Goal: Task Accomplishment & Management: Use online tool/utility

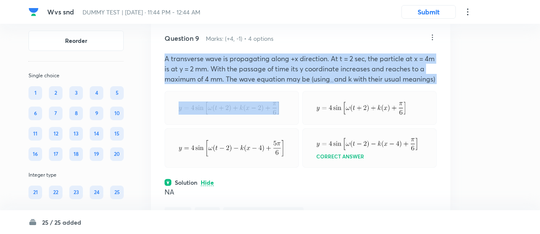
scroll to position [2897, 0]
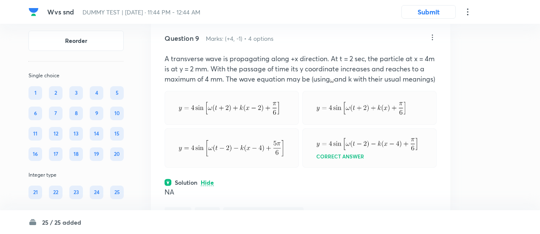
click at [433, 42] on icon at bounding box center [432, 37] width 9 height 9
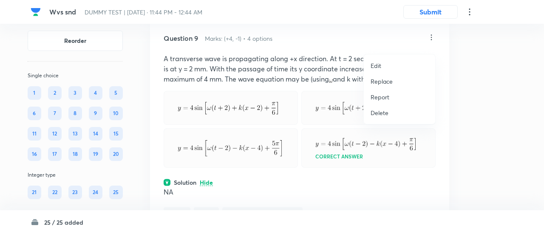
click at [385, 80] on p "Replace" at bounding box center [382, 81] width 22 height 9
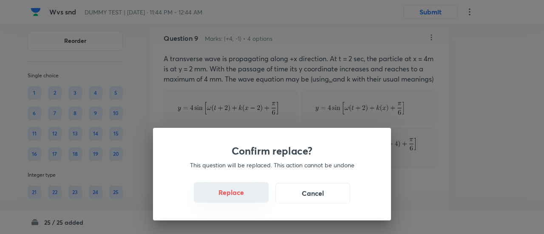
click at [225, 198] on button "Replace" at bounding box center [231, 192] width 75 height 20
click at [251, 199] on button "Replace" at bounding box center [231, 192] width 75 height 20
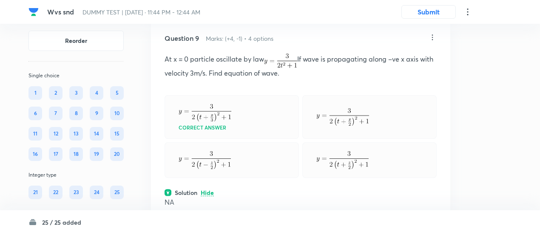
click at [267, 78] on p "At x = 0 particle oscillate by law If wave is propagating along –ve x axis with…" at bounding box center [301, 66] width 272 height 25
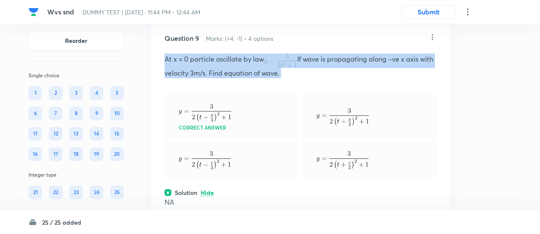
click at [267, 78] on p "At x = 0 particle oscillate by law If wave is propagating along –ve x axis with…" at bounding box center [301, 66] width 272 height 25
copy p "At x = 0 particle oscillate by law If wave is propagating along –ve x axis with…"
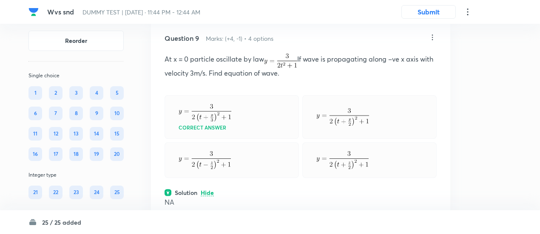
click at [433, 42] on icon at bounding box center [432, 37] width 9 height 9
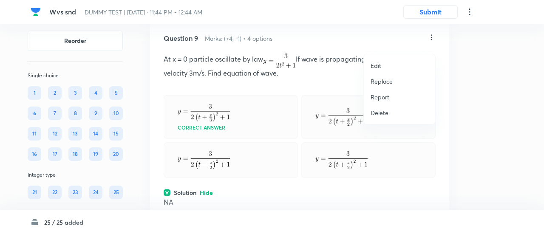
click at [384, 79] on p "Replace" at bounding box center [382, 81] width 22 height 9
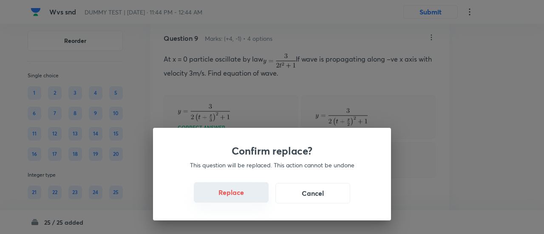
click at [242, 197] on button "Replace" at bounding box center [231, 192] width 75 height 20
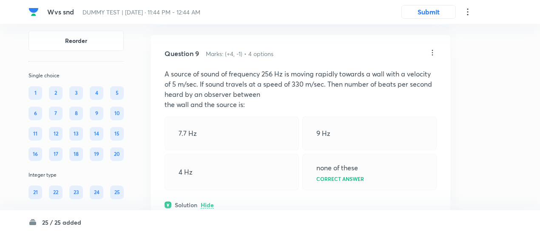
scroll to position [2880, 0]
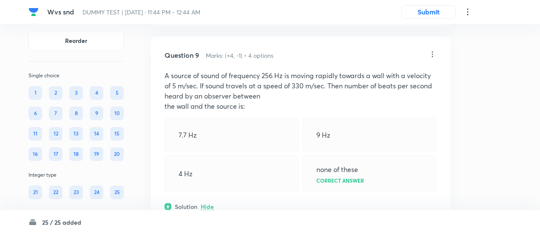
click at [434, 59] on icon at bounding box center [432, 54] width 9 height 9
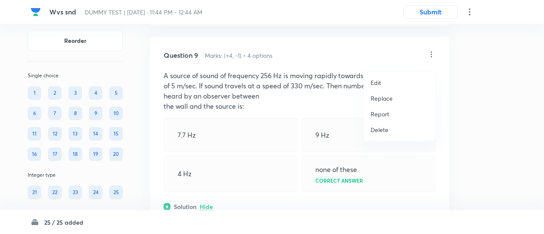
click at [379, 105] on li "Replace" at bounding box center [399, 99] width 71 height 16
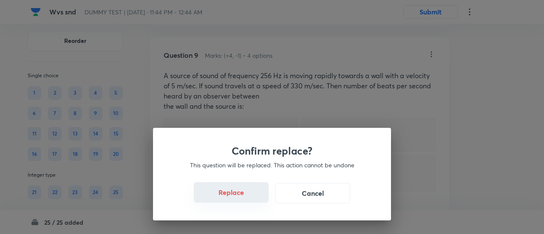
click at [240, 201] on button "Replace" at bounding box center [231, 192] width 75 height 20
click at [241, 195] on button "Replace" at bounding box center [231, 192] width 75 height 20
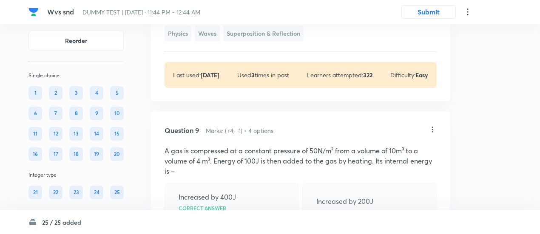
scroll to position [2796, 0]
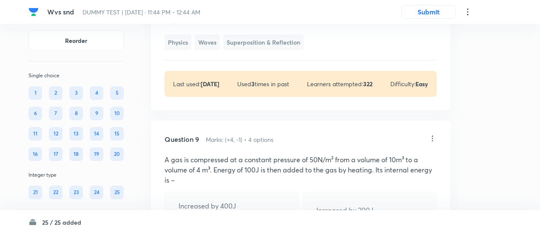
click at [434, 143] on icon at bounding box center [432, 138] width 9 height 9
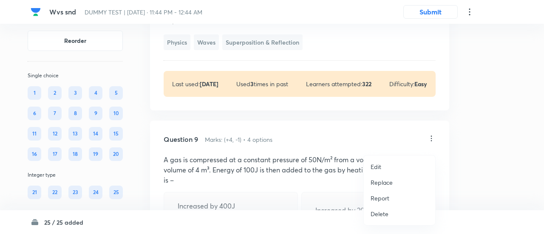
click at [382, 180] on p "Replace" at bounding box center [382, 182] width 22 height 9
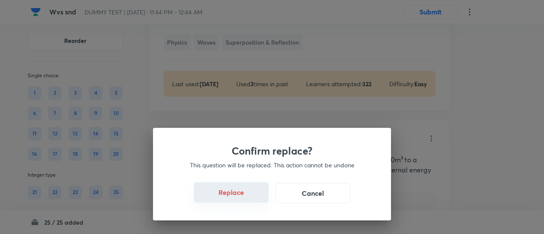
click at [241, 197] on button "Replace" at bounding box center [231, 192] width 75 height 20
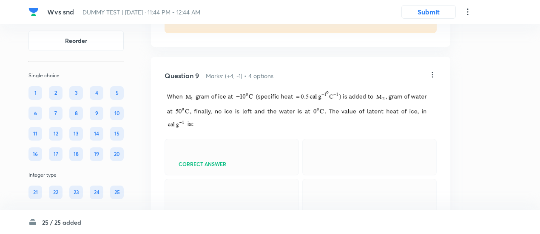
scroll to position [2851, 0]
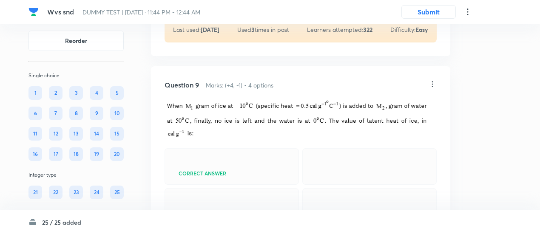
click at [431, 88] on icon at bounding box center [432, 84] width 9 height 9
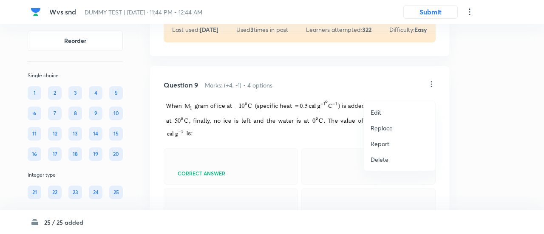
click at [378, 127] on p "Replace" at bounding box center [382, 128] width 22 height 9
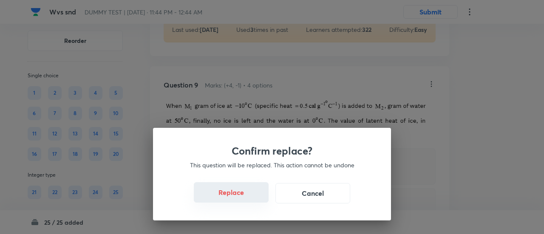
click at [236, 194] on button "Replace" at bounding box center [231, 192] width 75 height 20
click at [239, 201] on div "Confirm replace? This question will be replaced. This action cannot be undone R…" at bounding box center [272, 117] width 544 height 234
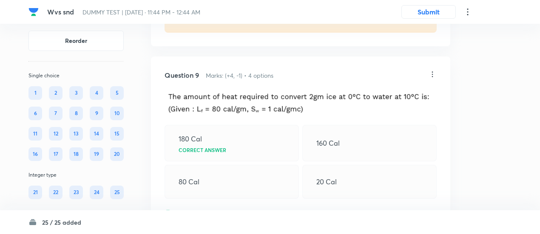
scroll to position [2860, 0]
click at [431, 79] on icon at bounding box center [432, 75] width 9 height 9
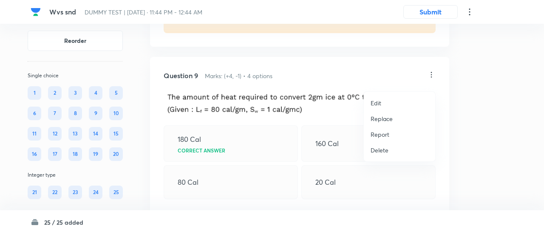
click at [383, 120] on p "Replace" at bounding box center [382, 118] width 22 height 9
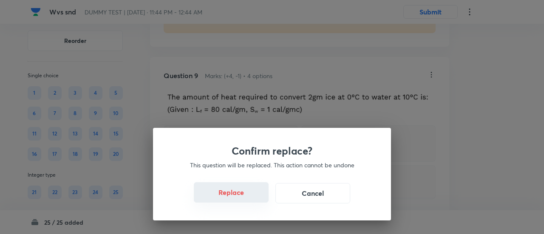
click at [248, 198] on button "Replace" at bounding box center [231, 192] width 75 height 20
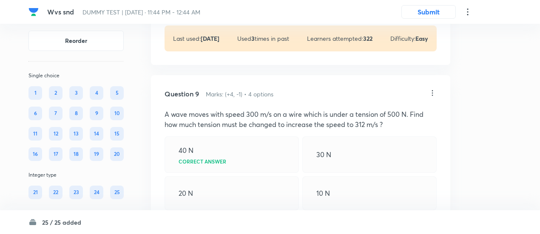
scroll to position [2841, 0]
click at [433, 97] on icon at bounding box center [432, 94] width 1 height 6
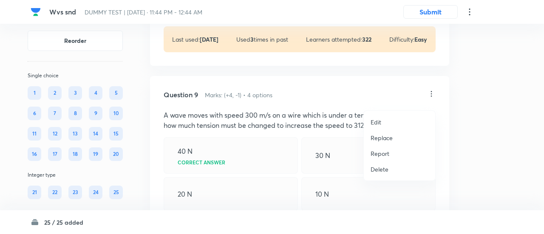
click at [387, 136] on p "Replace" at bounding box center [382, 138] width 22 height 9
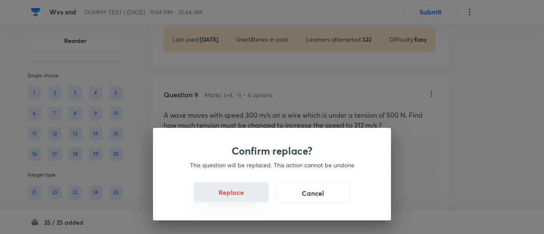
click at [245, 197] on button "Replace" at bounding box center [231, 192] width 75 height 20
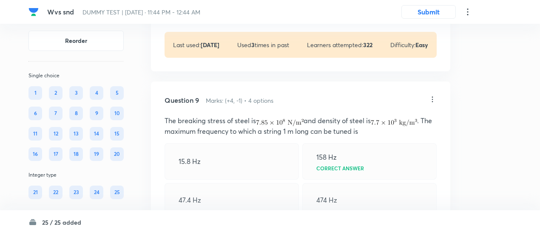
scroll to position [2834, 0]
click at [436, 105] on icon at bounding box center [432, 101] width 9 height 9
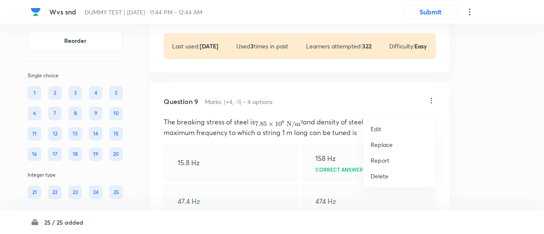
click at [386, 144] on p "Replace" at bounding box center [382, 144] width 22 height 9
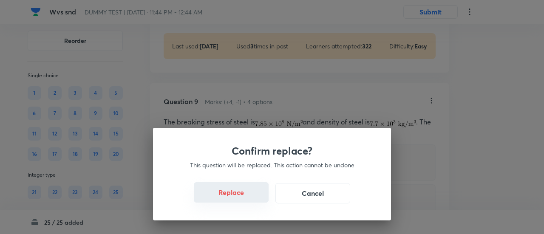
click at [246, 199] on button "Replace" at bounding box center [231, 192] width 75 height 20
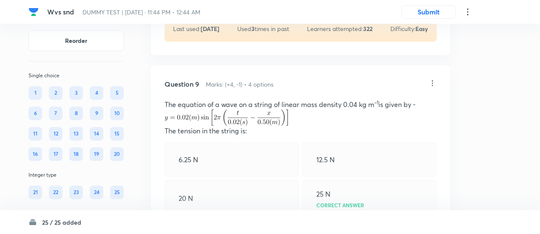
scroll to position [2841, 0]
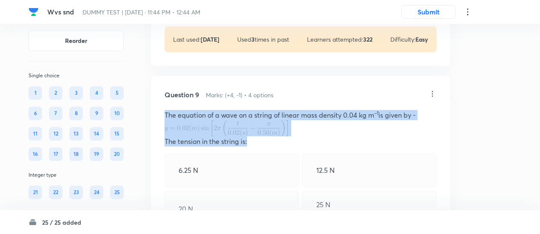
drag, startPoint x: 163, startPoint y: 120, endPoint x: 257, endPoint y: 150, distance: 98.9
click at [257, 150] on div "Question 9 Marks: (+4, -1) • 4 options The equation of a wave on a string of li…" at bounding box center [300, 209] width 299 height 267
copy div "The equation of a wave on a string of linear mass density 0.04 kg m –1 is given…"
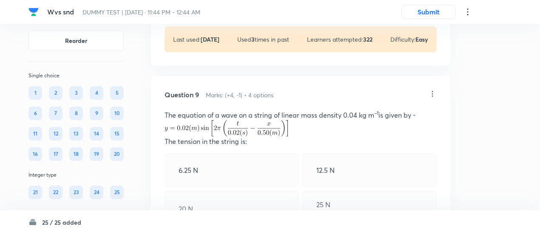
click at [431, 98] on icon at bounding box center [432, 94] width 9 height 9
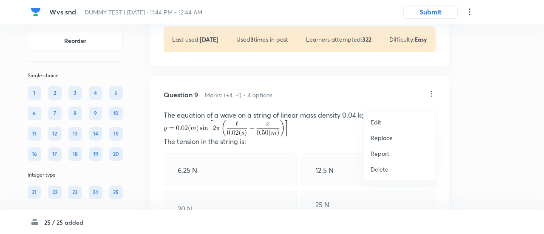
click at [379, 121] on p "Edit" at bounding box center [376, 122] width 11 height 9
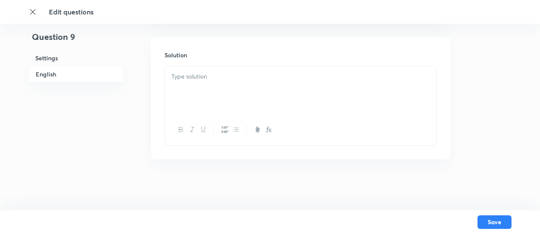
checkbox input "true"
click at [256, 130] on icon "button" at bounding box center [257, 131] width 3 height 6
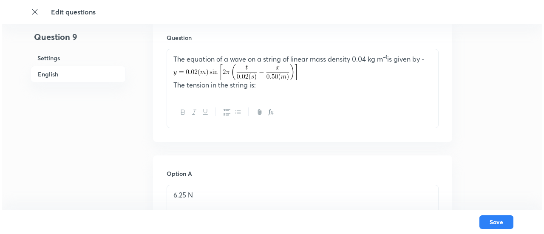
scroll to position [257, 0]
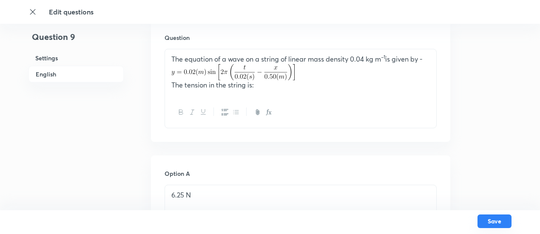
click at [495, 220] on button "Save" at bounding box center [495, 222] width 34 height 14
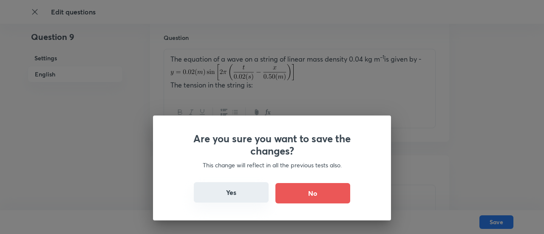
click at [236, 194] on button "Yes" at bounding box center [231, 192] width 75 height 20
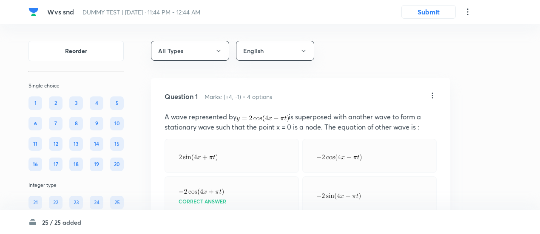
scroll to position [67, 0]
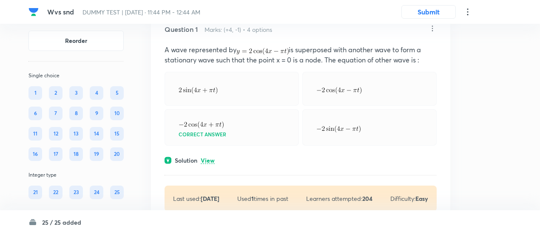
click at [213, 160] on p "View" at bounding box center [208, 161] width 14 height 6
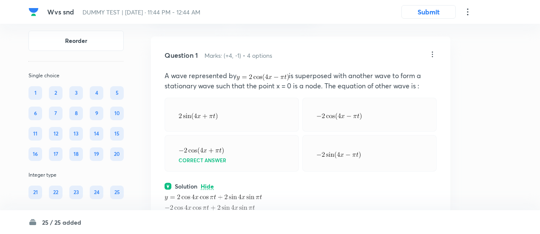
scroll to position [41, 0]
click at [432, 57] on icon at bounding box center [432, 55] width 9 height 9
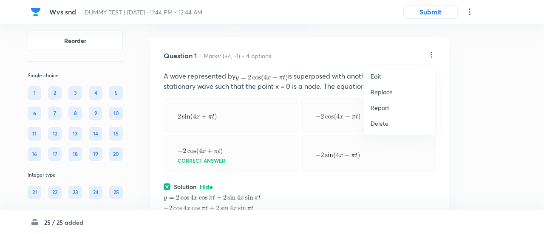
click at [389, 93] on p "Replace" at bounding box center [382, 92] width 22 height 9
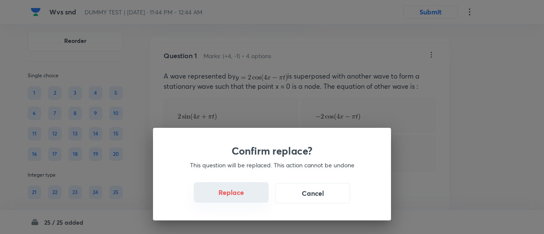
click at [241, 199] on button "Replace" at bounding box center [231, 192] width 75 height 20
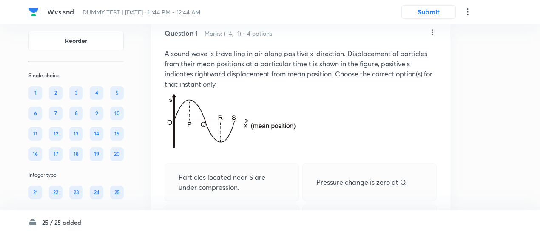
scroll to position [53, 0]
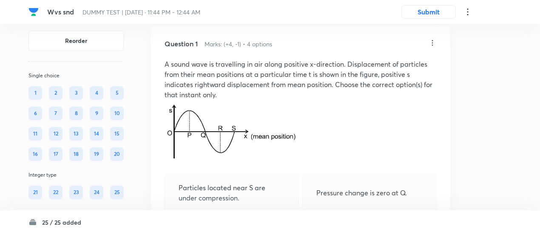
click at [431, 40] on icon at bounding box center [432, 43] width 9 height 9
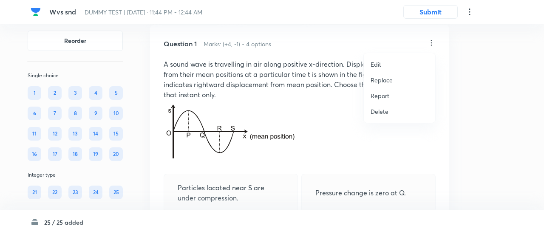
click at [378, 81] on p "Replace" at bounding box center [382, 80] width 22 height 9
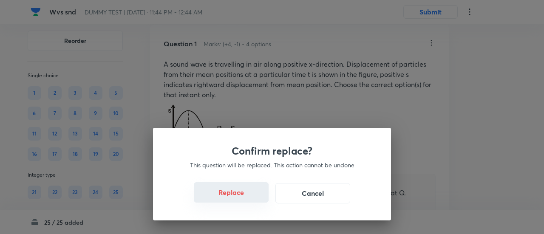
click at [246, 199] on button "Replace" at bounding box center [231, 192] width 75 height 20
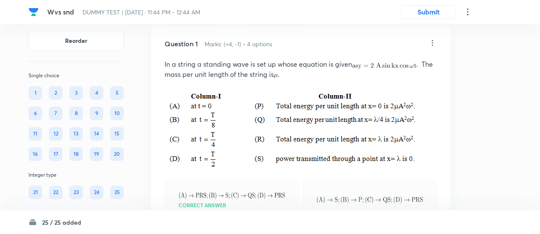
click at [433, 41] on icon at bounding box center [432, 43] width 9 height 9
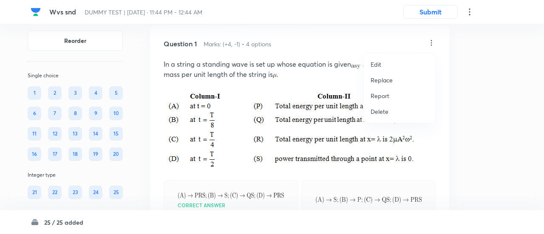
click at [379, 82] on p "Replace" at bounding box center [382, 80] width 22 height 9
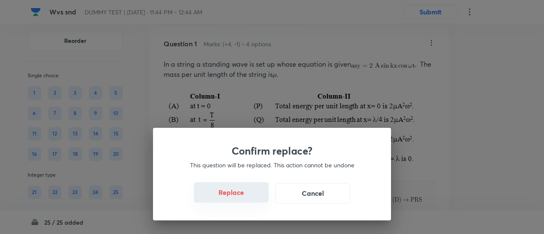
click at [239, 197] on button "Replace" at bounding box center [231, 192] width 75 height 20
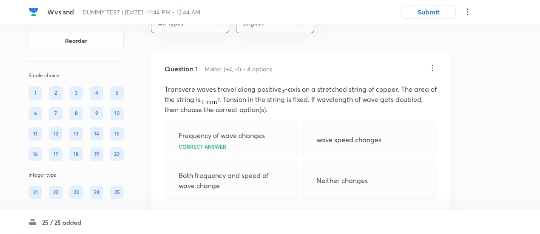
scroll to position [16, 0]
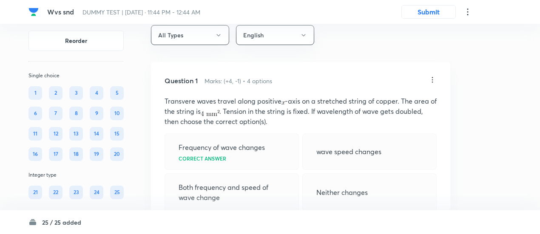
click at [431, 78] on icon at bounding box center [432, 80] width 9 height 9
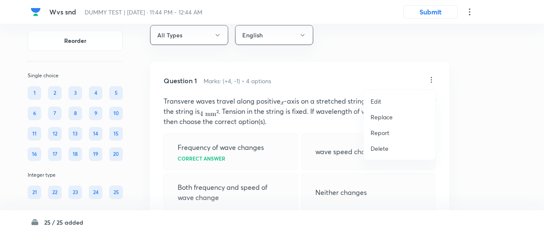
click at [389, 116] on p "Replace" at bounding box center [382, 117] width 22 height 9
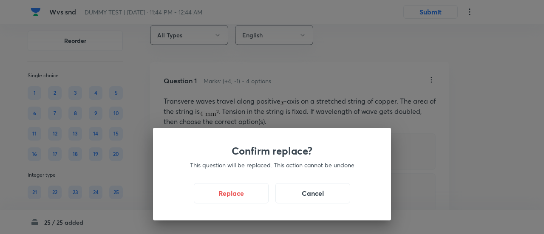
click at [265, 163] on p "This question will be replaced. This action cannot be undone" at bounding box center [272, 165] width 197 height 9
click at [232, 195] on button "Replace" at bounding box center [231, 192] width 75 height 20
click at [235, 198] on button "Replace" at bounding box center [231, 192] width 75 height 20
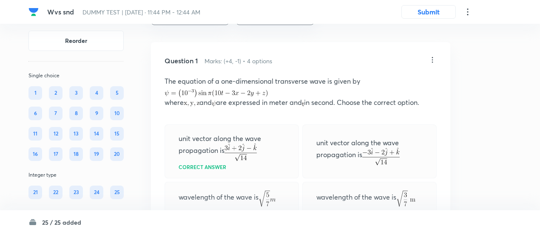
scroll to position [34, 0]
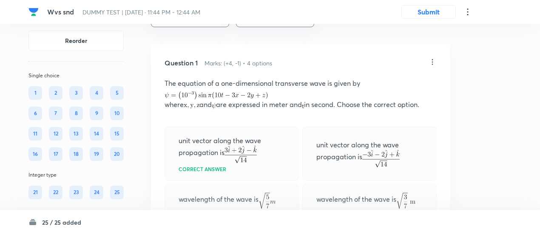
click at [432, 60] on icon at bounding box center [432, 62] width 9 height 9
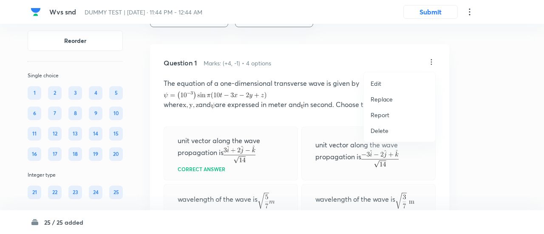
click at [380, 98] on p "Replace" at bounding box center [382, 99] width 22 height 9
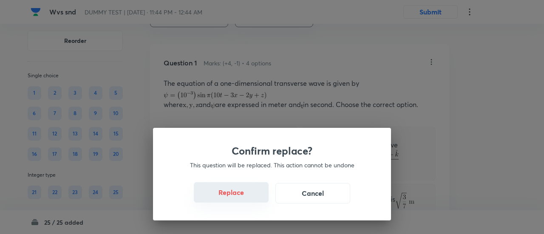
click at [234, 197] on button "Replace" at bounding box center [231, 192] width 75 height 20
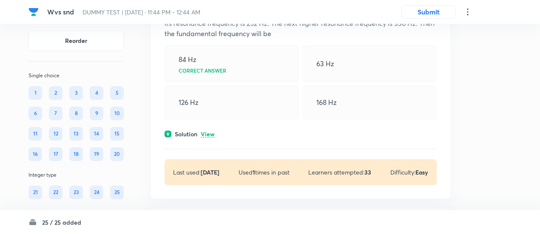
scroll to position [531, 0]
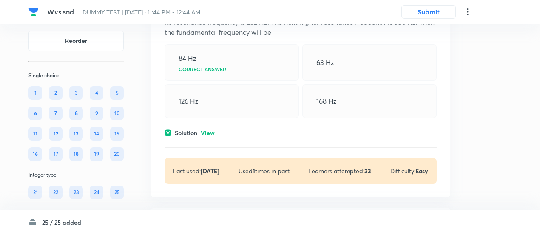
click at [209, 131] on p "View" at bounding box center [208, 133] width 14 height 6
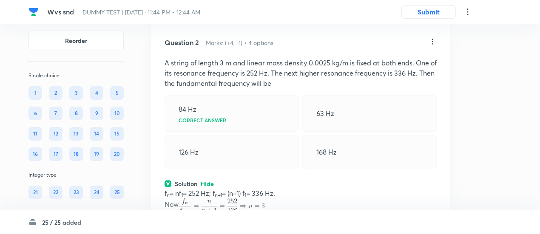
scroll to position [473, 0]
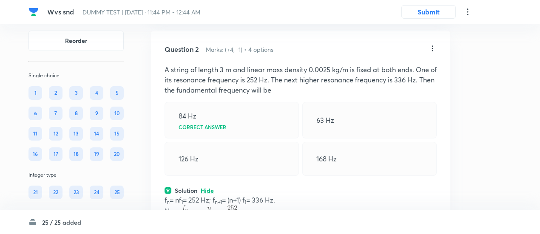
click at [432, 47] on icon at bounding box center [432, 48] width 9 height 9
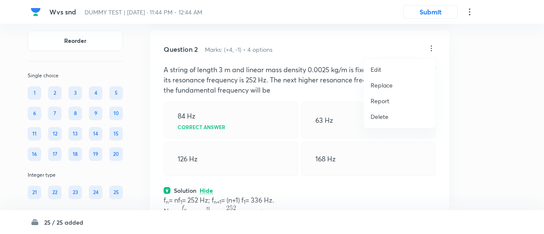
click at [387, 85] on p "Replace" at bounding box center [382, 85] width 22 height 9
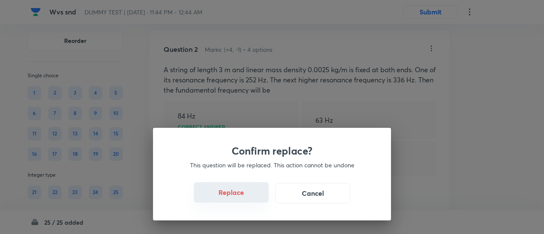
click at [243, 199] on button "Replace" at bounding box center [231, 192] width 75 height 20
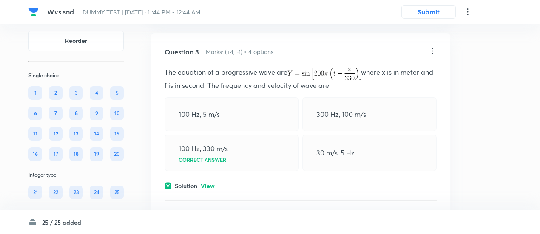
scroll to position [825, 0]
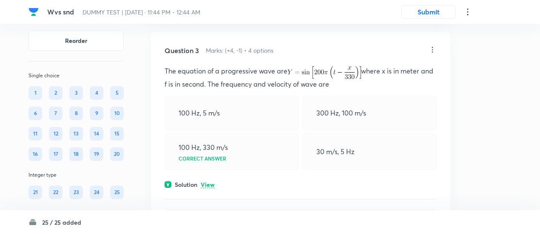
click at [208, 182] on p "View" at bounding box center [208, 185] width 14 height 6
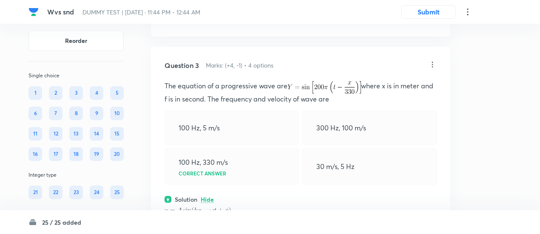
scroll to position [810, 0]
click at [432, 62] on icon at bounding box center [432, 65] width 9 height 9
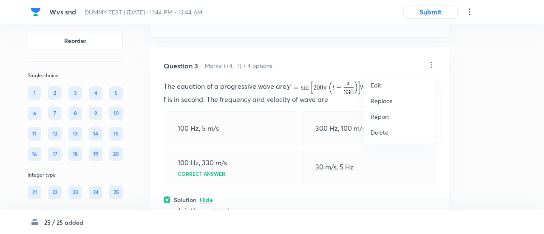
click at [389, 100] on p "Replace" at bounding box center [382, 101] width 22 height 9
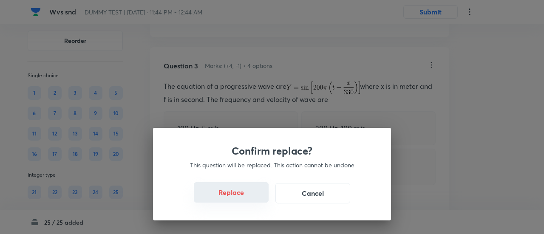
click at [245, 200] on button "Replace" at bounding box center [231, 192] width 75 height 20
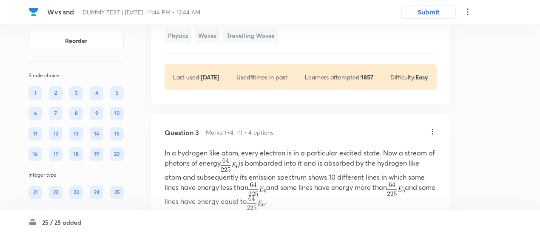
scroll to position [743, 0]
click at [435, 134] on icon at bounding box center [432, 132] width 9 height 9
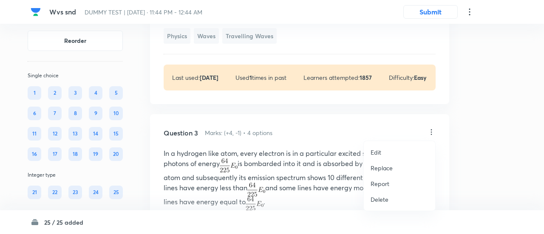
click at [389, 166] on p "Replace" at bounding box center [382, 168] width 22 height 9
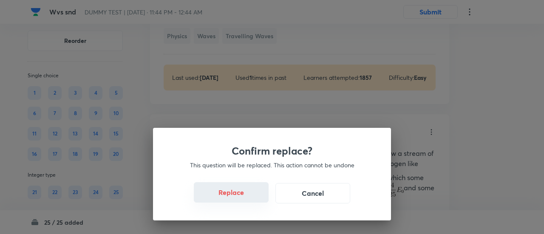
click at [243, 199] on button "Replace" at bounding box center [231, 192] width 75 height 20
click at [243, 199] on div "Confirm replace? This question will be replaced. This action cannot be undone R…" at bounding box center [272, 117] width 544 height 234
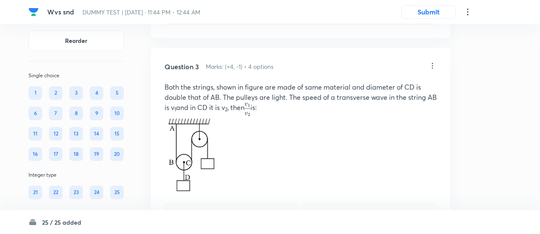
scroll to position [806, 0]
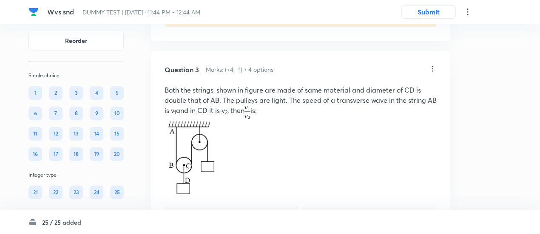
click at [434, 68] on icon at bounding box center [432, 69] width 9 height 9
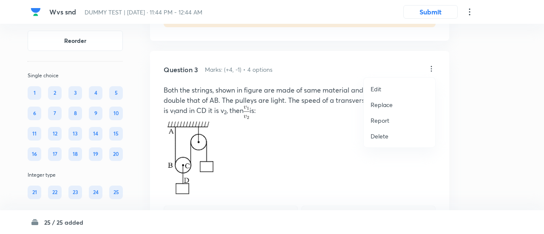
click at [387, 107] on p "Replace" at bounding box center [382, 104] width 22 height 9
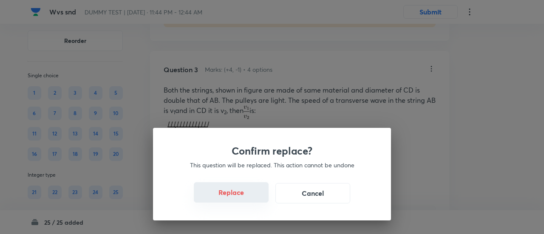
click at [238, 199] on button "Replace" at bounding box center [231, 192] width 75 height 20
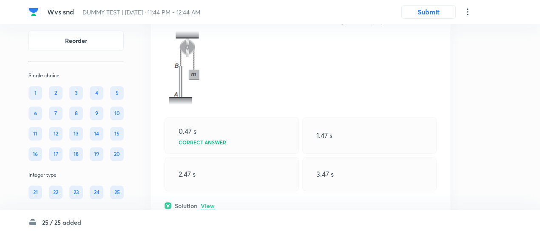
scroll to position [1458, 0]
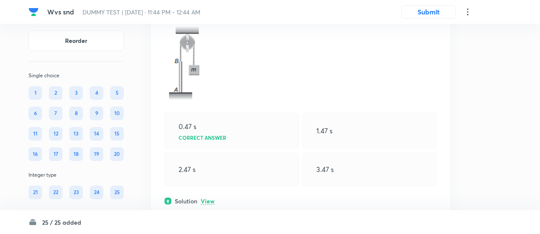
click at [207, 199] on p "View" at bounding box center [208, 202] width 14 height 6
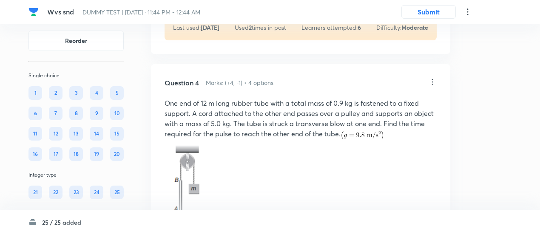
scroll to position [1336, 0]
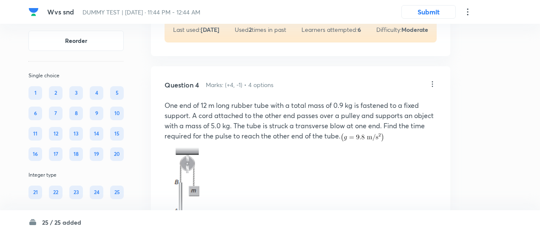
click at [433, 83] on icon at bounding box center [432, 84] width 9 height 9
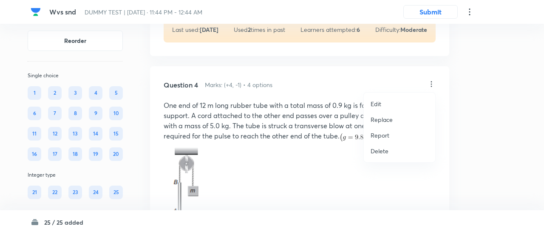
click at [376, 119] on p "Replace" at bounding box center [382, 119] width 22 height 9
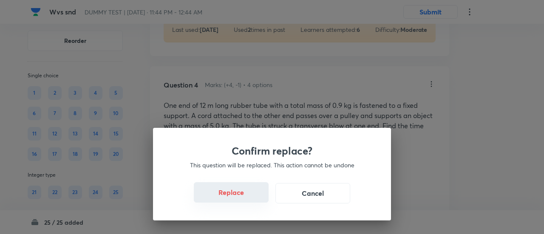
click at [234, 199] on button "Replace" at bounding box center [231, 192] width 75 height 20
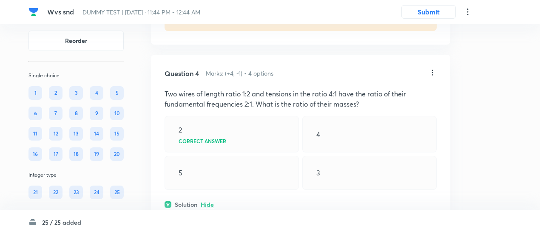
scroll to position [1334, 0]
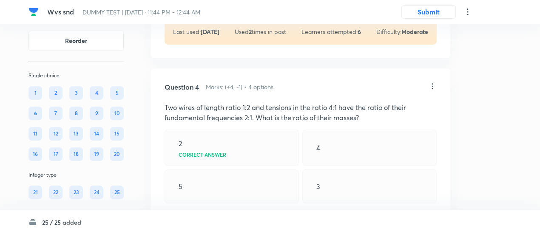
click at [433, 83] on icon at bounding box center [432, 86] width 1 height 6
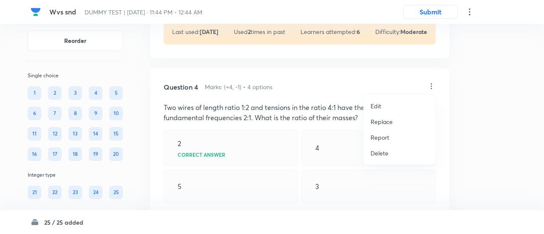
click at [380, 122] on p "Replace" at bounding box center [382, 121] width 22 height 9
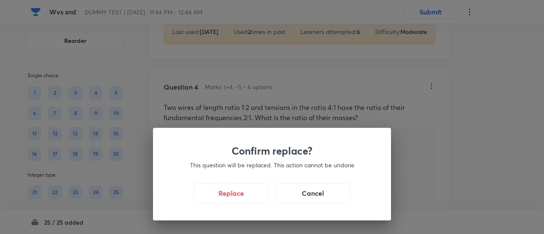
click at [222, 166] on p "This question will be replaced. This action cannot be undone" at bounding box center [272, 165] width 197 height 9
click at [235, 197] on button "Replace" at bounding box center [231, 192] width 75 height 20
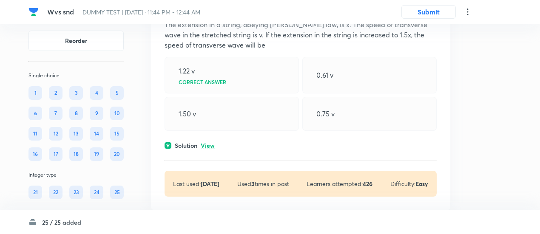
scroll to position [2034, 0]
click at [212, 142] on p "View" at bounding box center [208, 145] width 14 height 6
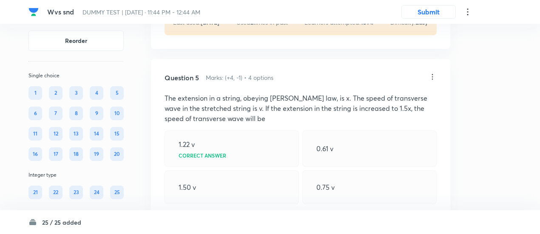
scroll to position [1959, 0]
click at [434, 74] on icon at bounding box center [432, 77] width 9 height 9
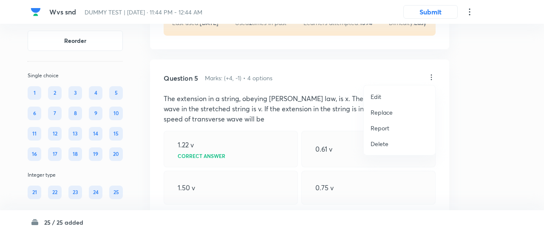
click at [383, 109] on p "Replace" at bounding box center [382, 112] width 22 height 9
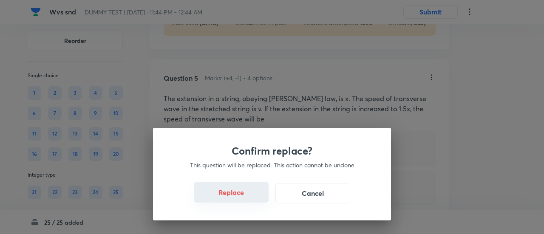
click at [239, 194] on button "Replace" at bounding box center [231, 192] width 75 height 20
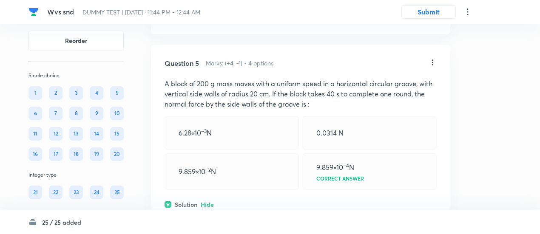
scroll to position [1974, 0]
click at [432, 62] on icon at bounding box center [432, 63] width 9 height 9
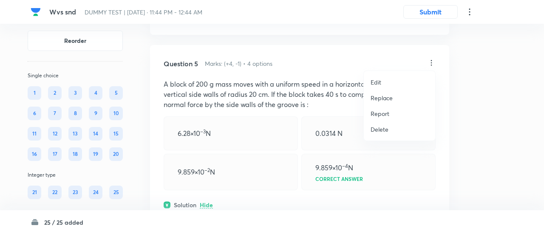
click at [388, 98] on p "Replace" at bounding box center [382, 98] width 22 height 9
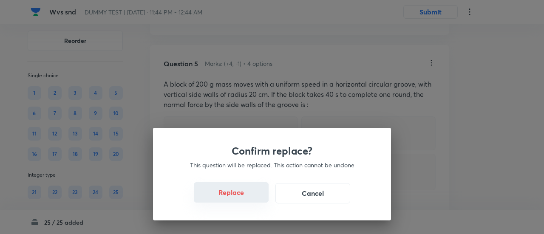
click at [236, 199] on button "Replace" at bounding box center [231, 192] width 75 height 20
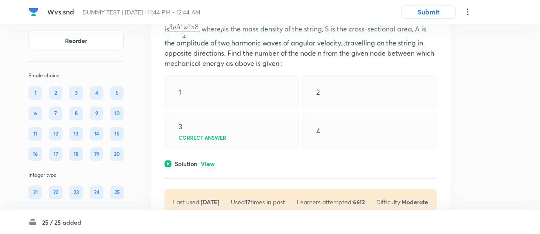
scroll to position [2356, 0]
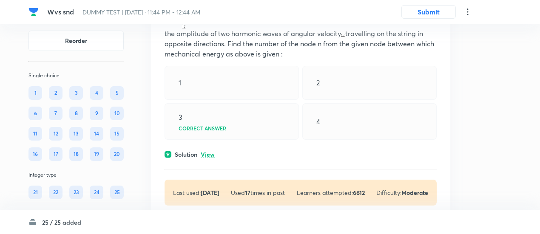
click at [214, 152] on p "View" at bounding box center [208, 155] width 14 height 6
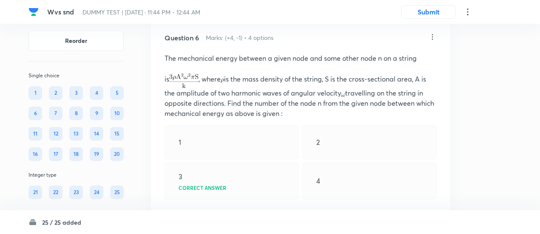
scroll to position [2296, 0]
click at [234, 65] on p at bounding box center [301, 69] width 272 height 10
click at [355, 59] on p "The mechanical energy between a given node and some other node n on a string" at bounding box center [301, 59] width 272 height 10
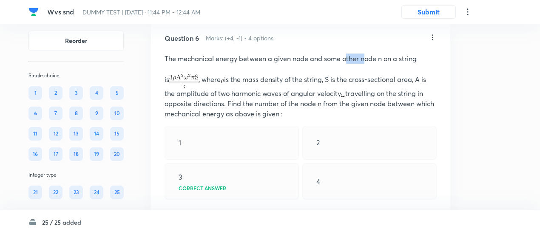
click at [355, 59] on p "The mechanical energy between a given node and some other node n on a string" at bounding box center [301, 59] width 272 height 10
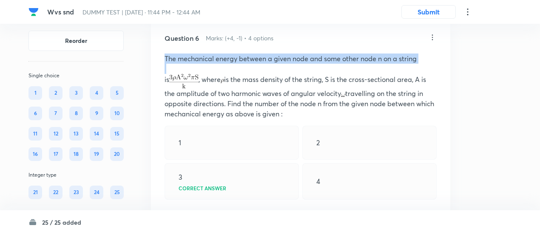
click at [355, 59] on p "The mechanical energy between a given node and some other node n on a string" at bounding box center [301, 59] width 272 height 10
copy p "The mechanical energy between a given node and some other node n on a string"
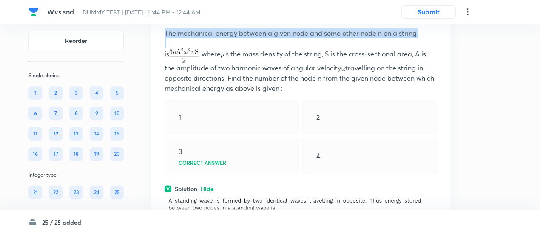
scroll to position [2314, 0]
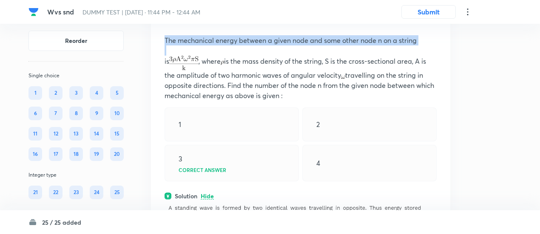
click at [174, 38] on p "The mechanical energy between a given node and some other node n on a string" at bounding box center [301, 40] width 272 height 10
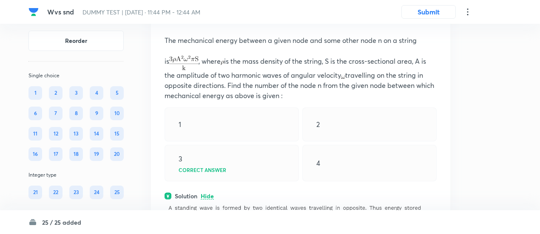
drag, startPoint x: 164, startPoint y: 38, endPoint x: 293, endPoint y: 93, distance: 139.7
click at [293, 93] on div "The mechanical energy between a given node and some other node n on a string is…" at bounding box center [301, 68] width 272 height 66
copy div "The mechanical energy between a given node and some other node n on a string is…"
click at [328, 67] on p "is , where is the mass density of the string, S is the cross-sectional area, A …" at bounding box center [301, 79] width 272 height 46
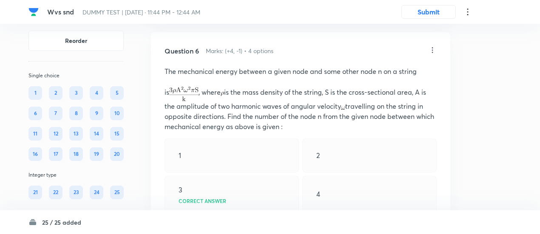
click at [436, 47] on icon at bounding box center [432, 50] width 9 height 9
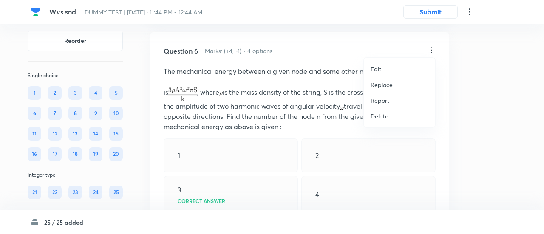
click at [390, 82] on p "Replace" at bounding box center [382, 84] width 22 height 9
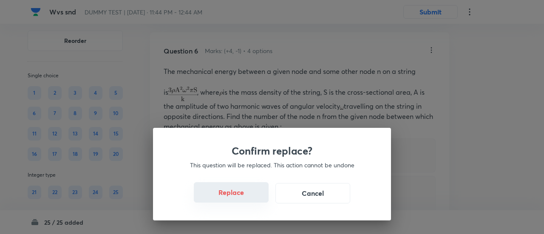
click at [238, 195] on button "Replace" at bounding box center [231, 192] width 75 height 20
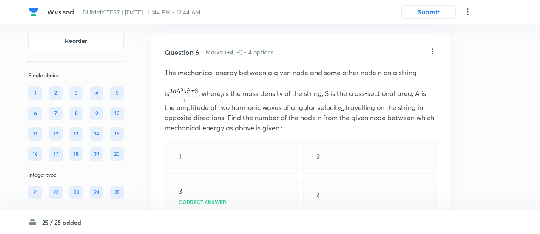
scroll to position [2282, 0]
click at [430, 49] on icon at bounding box center [432, 52] width 9 height 9
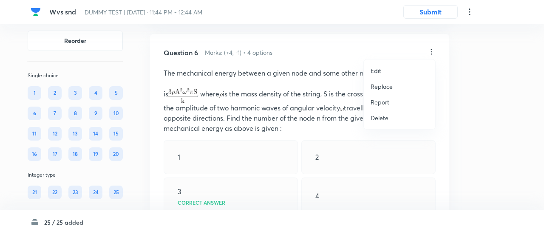
click at [381, 86] on p "Replace" at bounding box center [382, 86] width 22 height 9
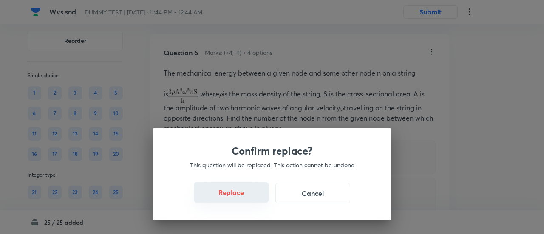
click at [239, 201] on button "Replace" at bounding box center [231, 192] width 75 height 20
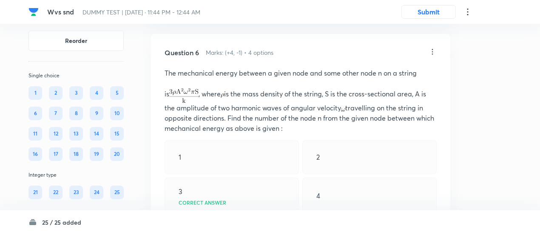
click at [433, 48] on icon at bounding box center [432, 52] width 9 height 9
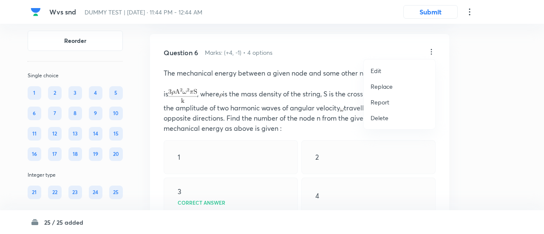
click at [385, 70] on li "Edit" at bounding box center [399, 71] width 71 height 16
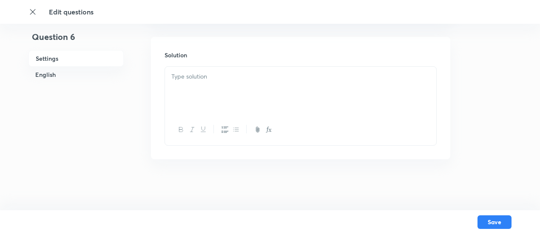
checkbox input "true"
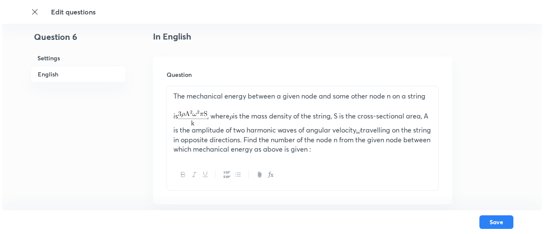
scroll to position [231, 0]
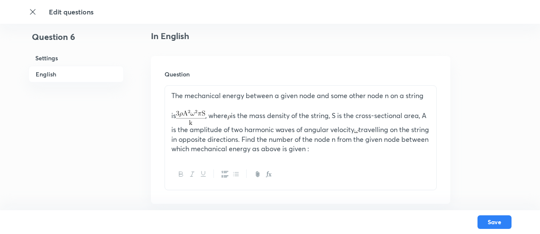
click at [178, 115] on img at bounding box center [190, 117] width 29 height 15
click at [177, 116] on p "is , where is the mass density of the string, S is the cross-sectional area, A …" at bounding box center [300, 132] width 259 height 44
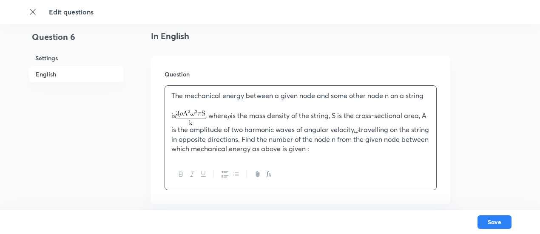
click at [268, 177] on icon "button" at bounding box center [268, 174] width 7 height 7
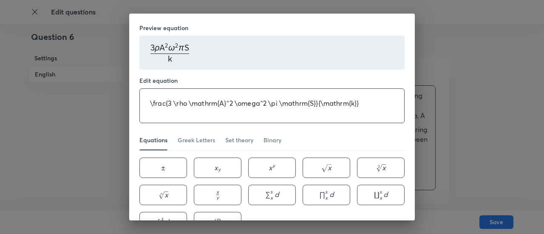
click at [168, 97] on textarea "\frac{3 \rho \mathrm{A}^2 \omega^2 \pi \mathrm{S}}{\mathrm{k}}" at bounding box center [272, 106] width 265 height 34
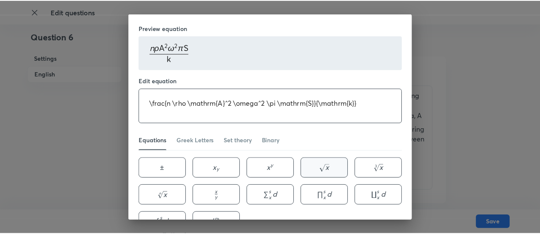
scroll to position [52, 0]
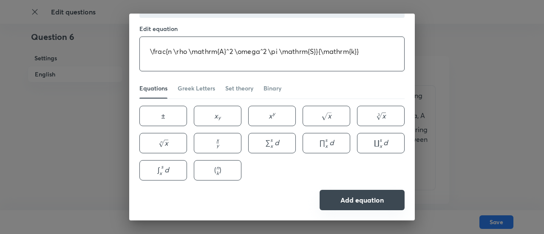
type textarea "\frac{n \rho \mathrm{A}^2 \omega^2 \pi \mathrm{S}}{\mathrm{k}}"
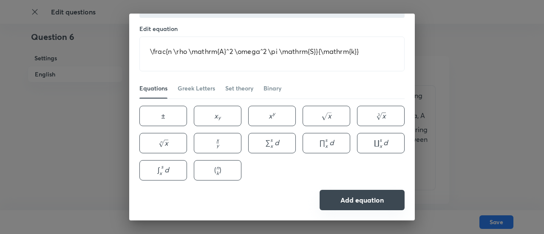
click at [379, 205] on button "Add equation" at bounding box center [362, 200] width 85 height 20
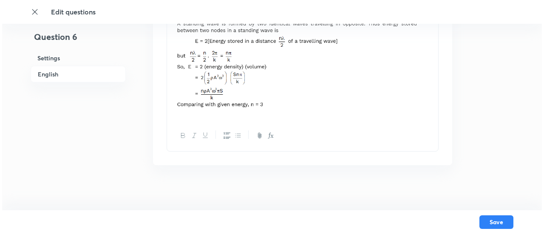
scroll to position [1010, 0]
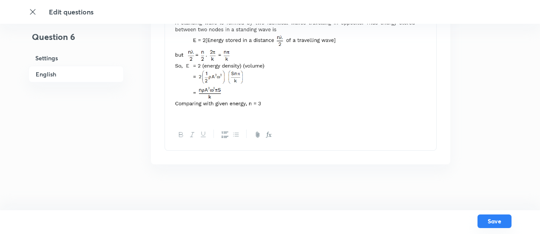
click at [489, 221] on button "Save" at bounding box center [495, 222] width 34 height 14
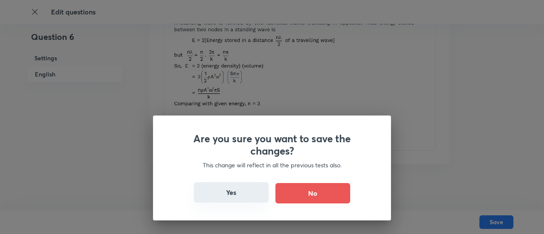
click at [245, 198] on button "Yes" at bounding box center [231, 192] width 75 height 20
checkbox input "false"
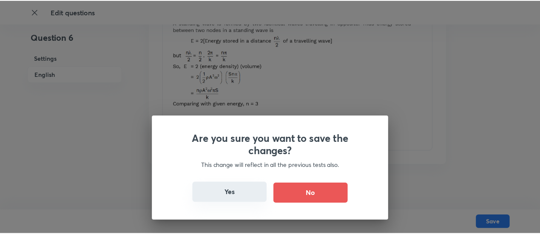
scroll to position [0, 0]
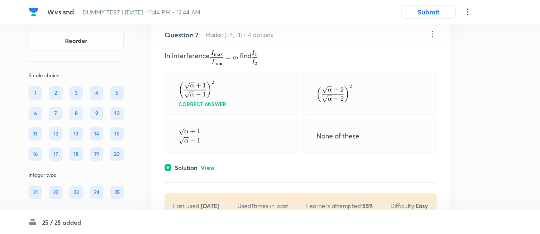
scroll to position [1909, 0]
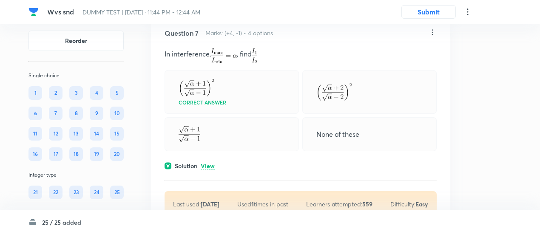
click at [214, 163] on p "View" at bounding box center [208, 166] width 14 height 6
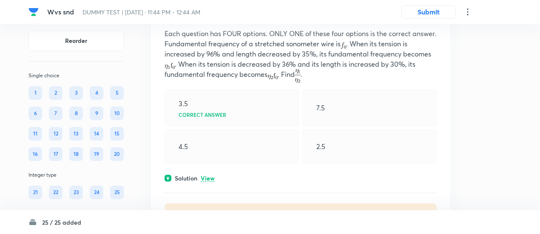
scroll to position [2248, 0]
click at [214, 182] on p "View" at bounding box center [208, 178] width 14 height 6
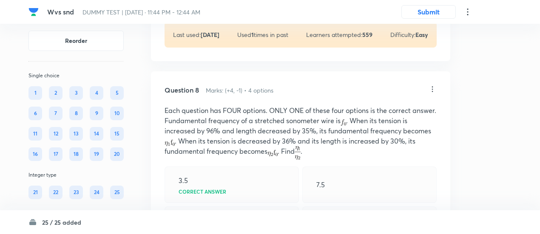
scroll to position [2171, 0]
click at [431, 88] on icon at bounding box center [432, 89] width 9 height 9
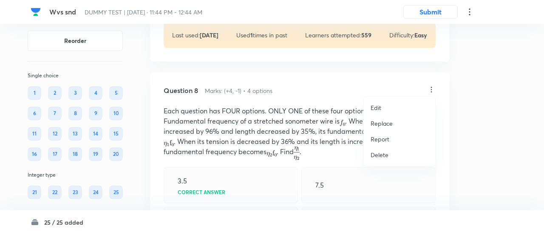
click at [390, 123] on p "Replace" at bounding box center [382, 123] width 22 height 9
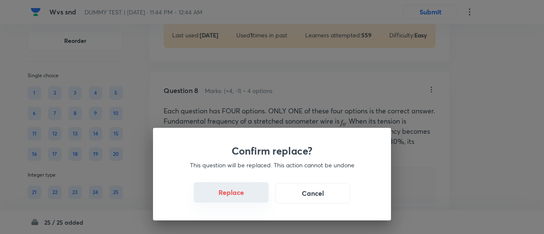
click at [237, 199] on button "Replace" at bounding box center [231, 192] width 75 height 20
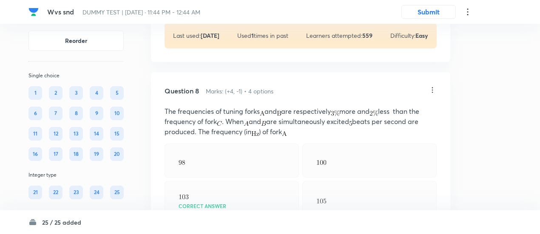
scroll to position [2162, 0]
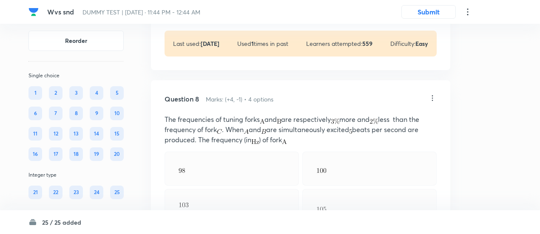
click at [430, 95] on icon at bounding box center [432, 98] width 9 height 9
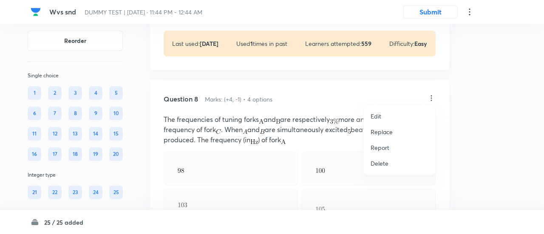
click at [387, 131] on p "Replace" at bounding box center [382, 132] width 22 height 9
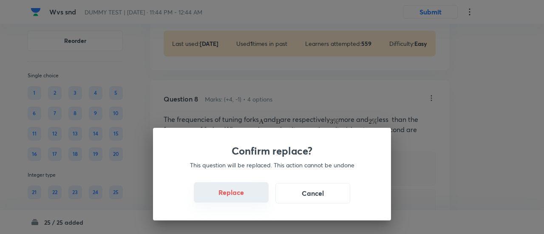
click at [245, 196] on button "Replace" at bounding box center [231, 192] width 75 height 20
click at [245, 196] on div "Confirm replace? This question will be replaced. This action cannot be undone R…" at bounding box center [272, 117] width 544 height 234
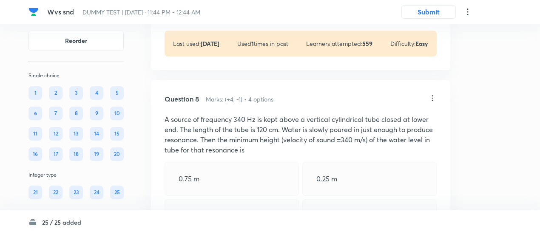
scroll to position [2158, 0]
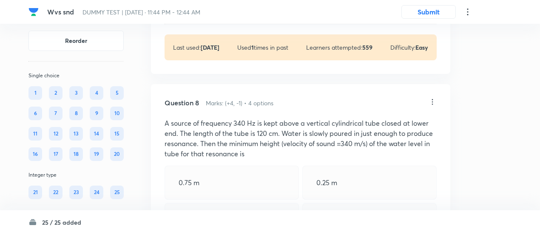
click at [433, 100] on icon at bounding box center [432, 103] width 1 height 6
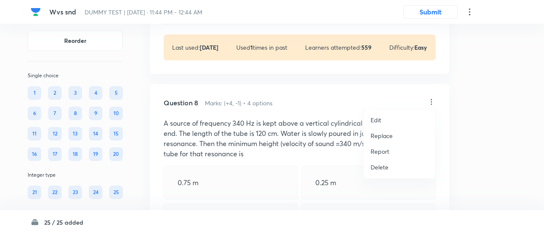
click at [379, 140] on p "Replace" at bounding box center [382, 135] width 22 height 9
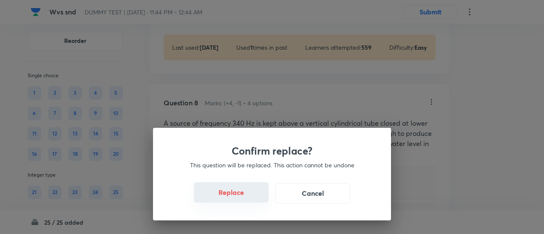
click at [240, 197] on button "Replace" at bounding box center [231, 192] width 75 height 20
click at [240, 197] on div "Confirm replace? This question will be replaced. This action cannot be undone R…" at bounding box center [272, 117] width 544 height 234
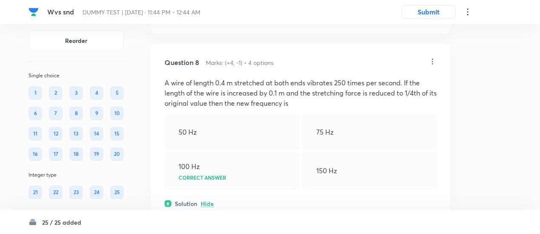
scroll to position [2186, 0]
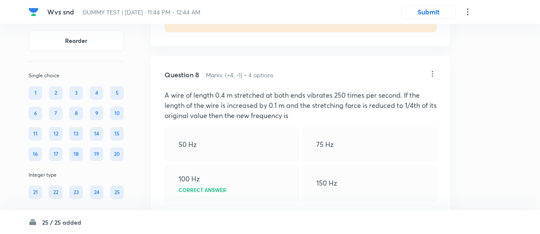
click at [432, 70] on icon at bounding box center [432, 74] width 9 height 9
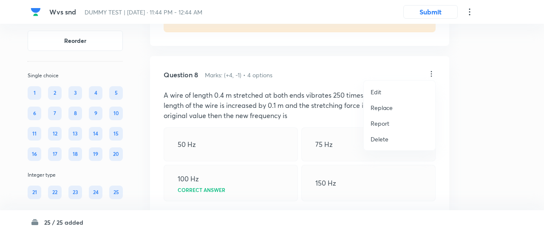
click at [379, 106] on p "Replace" at bounding box center [382, 107] width 22 height 9
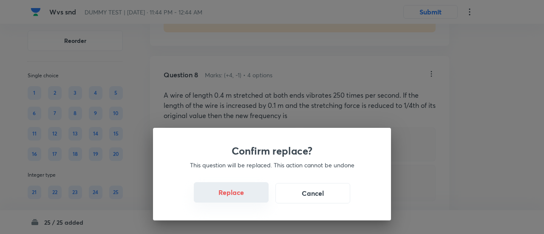
click at [241, 198] on button "Replace" at bounding box center [231, 192] width 75 height 20
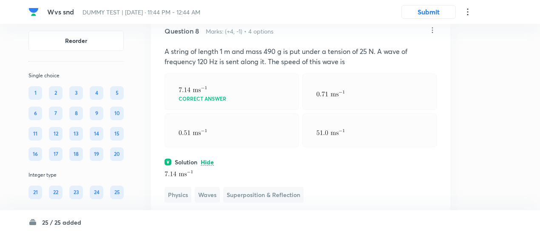
scroll to position [2171, 0]
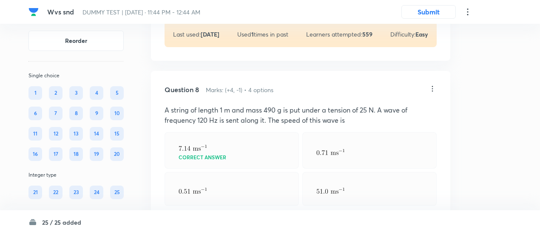
click at [433, 85] on icon at bounding box center [432, 89] width 9 height 9
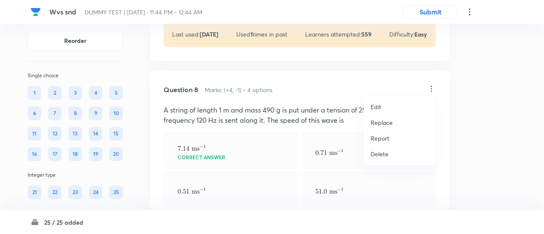
click at [380, 124] on p "Replace" at bounding box center [382, 122] width 22 height 9
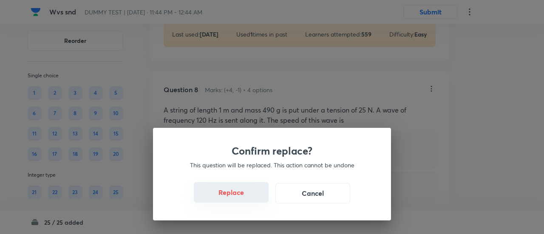
click at [235, 196] on button "Replace" at bounding box center [231, 192] width 75 height 20
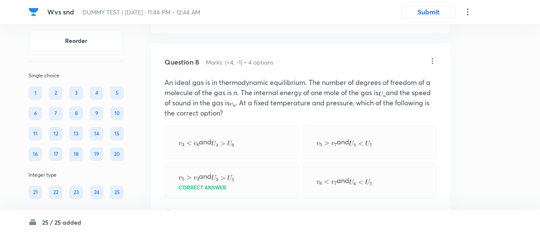
scroll to position [2199, 0]
click at [434, 59] on icon at bounding box center [432, 61] width 9 height 9
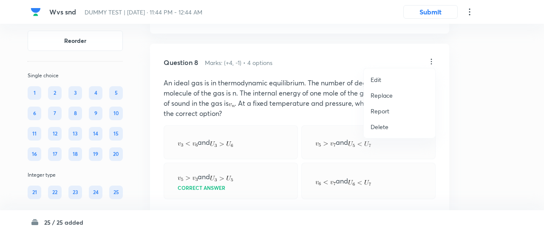
click at [380, 96] on p "Replace" at bounding box center [382, 95] width 22 height 9
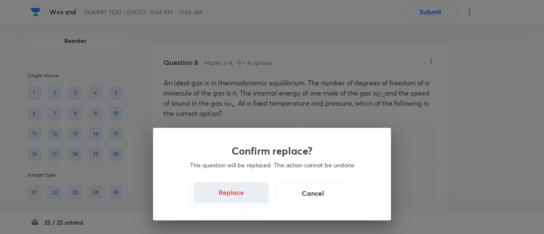
click at [242, 197] on button "Replace" at bounding box center [231, 192] width 75 height 20
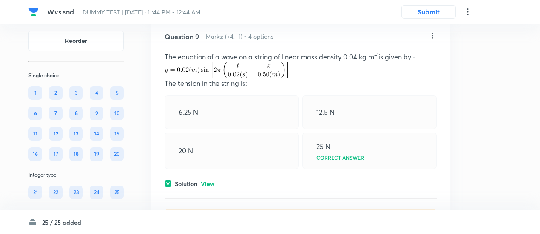
scroll to position [2834, 0]
click at [213, 181] on p "View" at bounding box center [208, 184] width 14 height 6
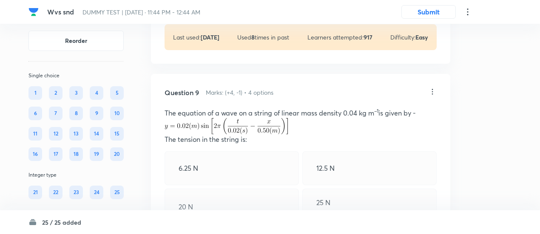
scroll to position [2777, 0]
click at [433, 91] on icon at bounding box center [432, 92] width 9 height 9
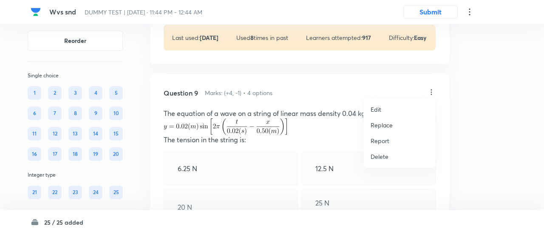
click at [370, 128] on li "Replace" at bounding box center [399, 125] width 71 height 16
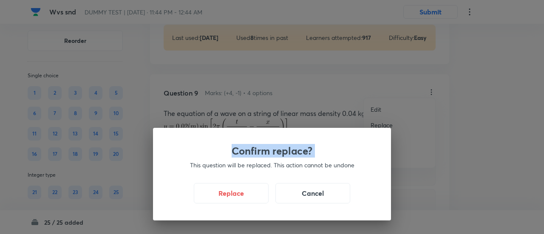
click at [370, 128] on div "Confirm replace? This question will be replaced. This action cannot be undone R…" at bounding box center [272, 117] width 544 height 234
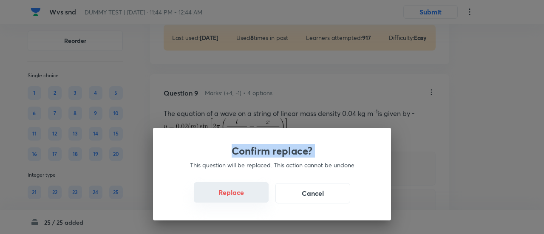
click at [232, 196] on button "Replace" at bounding box center [231, 192] width 75 height 20
click at [232, 196] on button "Replace" at bounding box center [231, 193] width 75 height 20
click at [232, 196] on button "Replace" at bounding box center [231, 192] width 75 height 20
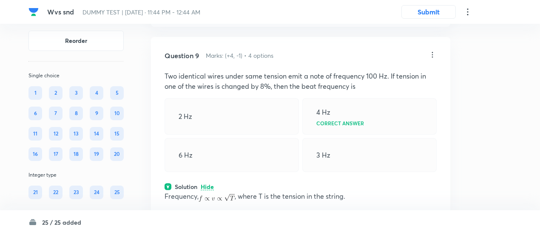
scroll to position [2814, 0]
click at [434, 51] on icon at bounding box center [432, 55] width 9 height 9
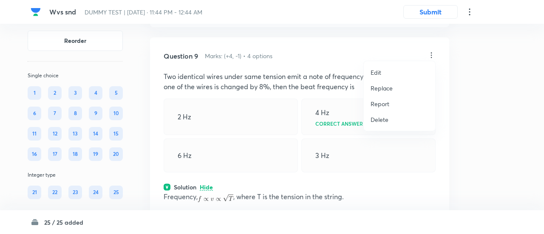
click at [385, 89] on p "Replace" at bounding box center [382, 88] width 22 height 9
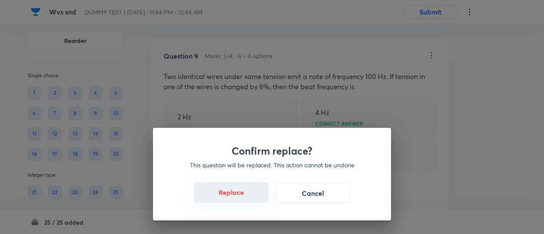
click at [236, 197] on button "Replace" at bounding box center [231, 192] width 75 height 20
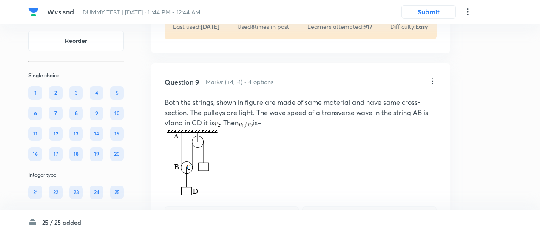
scroll to position [2782, 0]
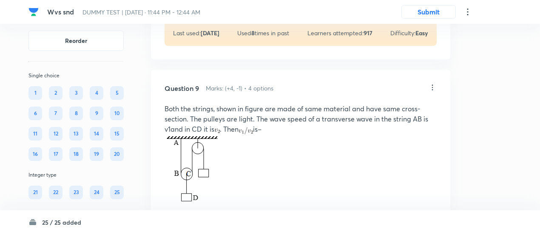
click at [433, 85] on icon at bounding box center [432, 87] width 9 height 9
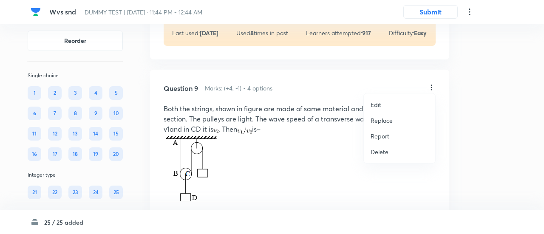
click at [389, 124] on p "Replace" at bounding box center [382, 120] width 22 height 9
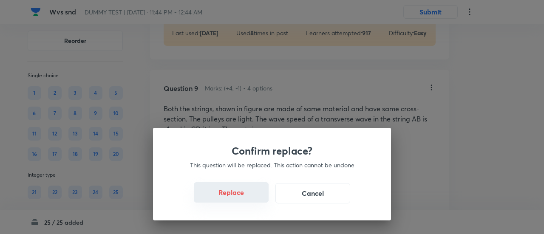
click at [234, 195] on button "Replace" at bounding box center [231, 192] width 75 height 20
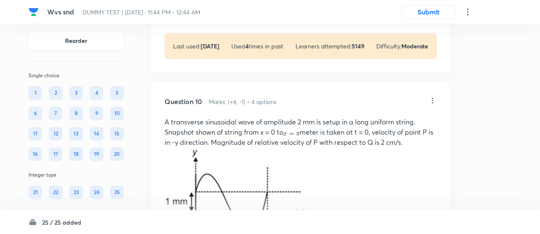
scroll to position [3199, 0]
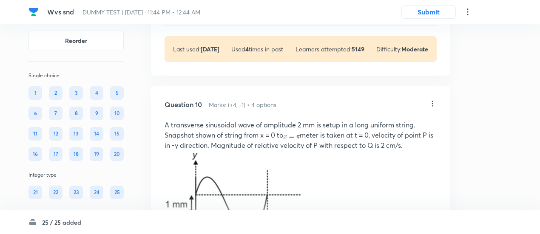
click at [434, 100] on icon at bounding box center [432, 104] width 9 height 9
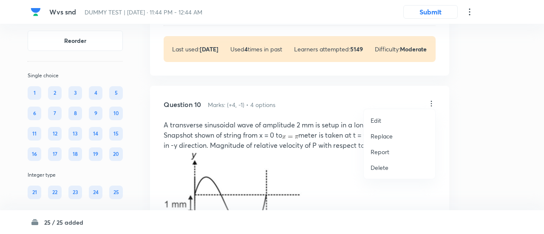
click at [378, 139] on p "Replace" at bounding box center [382, 136] width 22 height 9
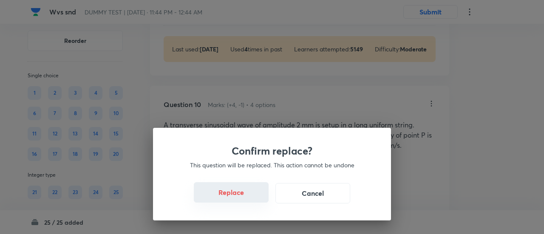
click at [236, 194] on button "Replace" at bounding box center [231, 192] width 75 height 20
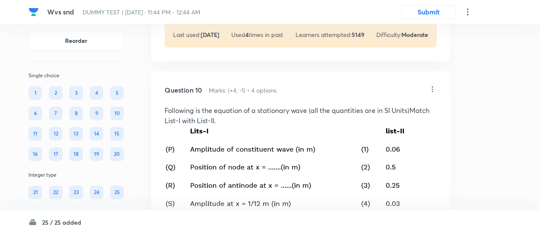
scroll to position [3202, 0]
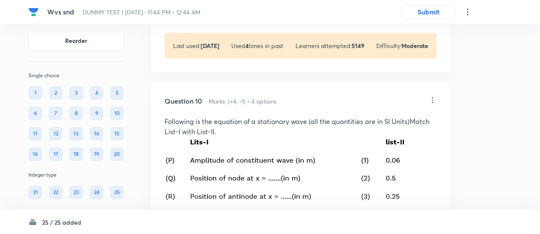
click at [431, 96] on icon at bounding box center [432, 100] width 9 height 9
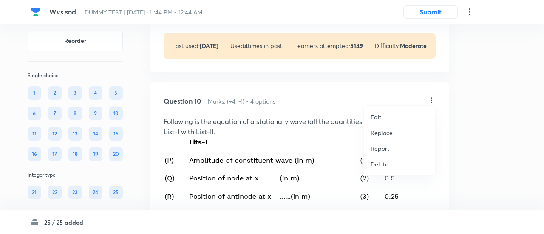
click at [380, 135] on p "Replace" at bounding box center [382, 132] width 22 height 9
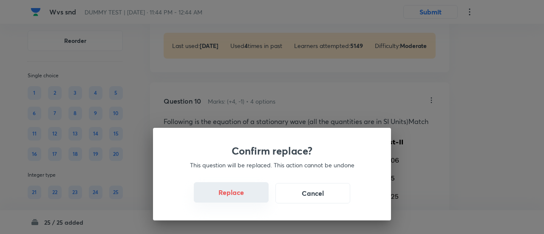
click at [240, 197] on button "Replace" at bounding box center [231, 192] width 75 height 20
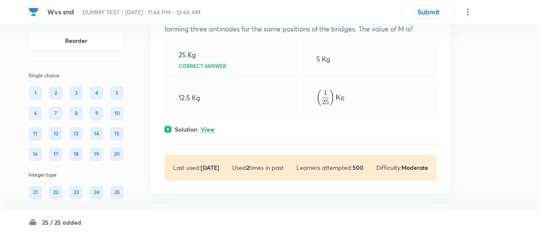
scroll to position [3327, 0]
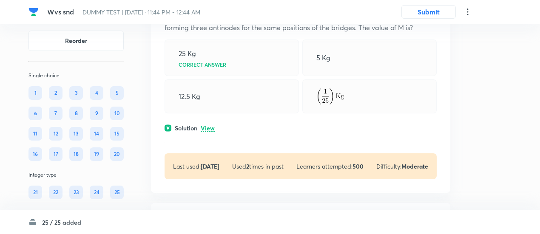
click at [206, 125] on p "View" at bounding box center [208, 128] width 14 height 6
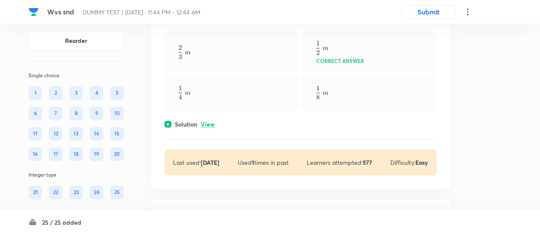
scroll to position [3757, 0]
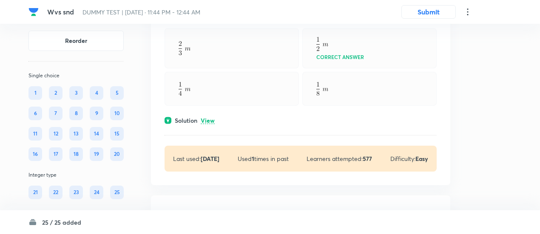
click at [211, 118] on p "View" at bounding box center [208, 121] width 14 height 6
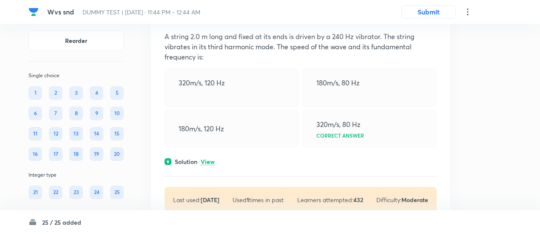
scroll to position [4151, 0]
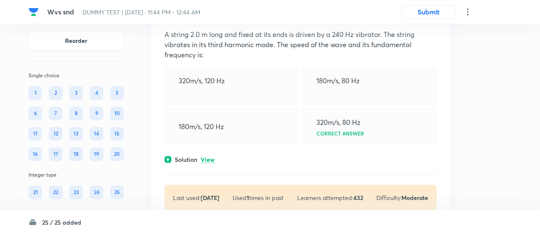
click at [213, 157] on p "View" at bounding box center [208, 160] width 14 height 6
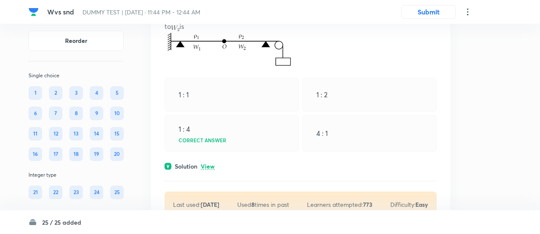
scroll to position [4586, 0]
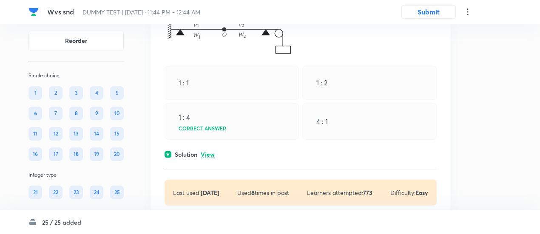
click at [213, 152] on p "View" at bounding box center [208, 155] width 14 height 6
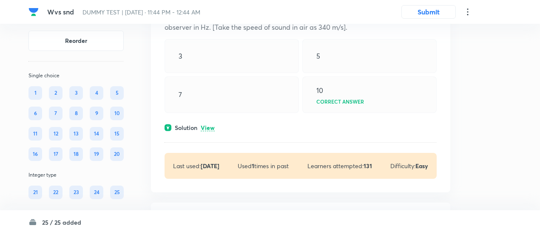
scroll to position [5005, 0]
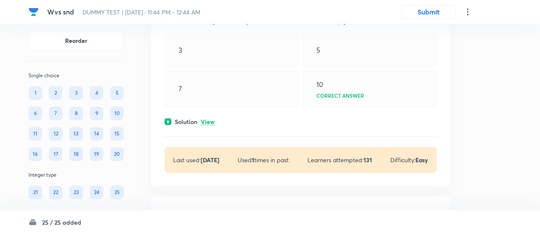
click at [212, 119] on p "View" at bounding box center [208, 122] width 14 height 6
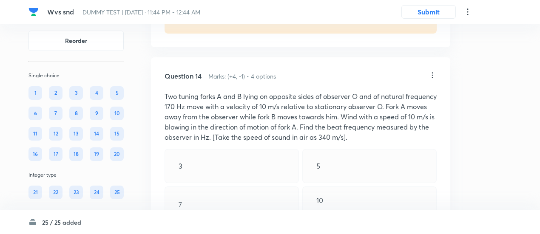
scroll to position [4888, 0]
click at [430, 71] on icon at bounding box center [432, 75] width 9 height 9
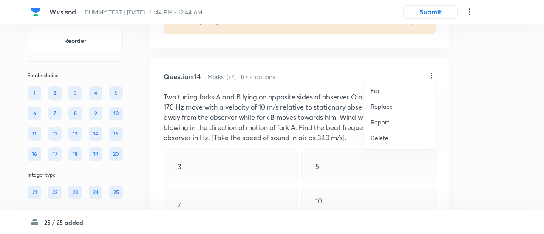
click at [384, 108] on p "Replace" at bounding box center [382, 106] width 22 height 9
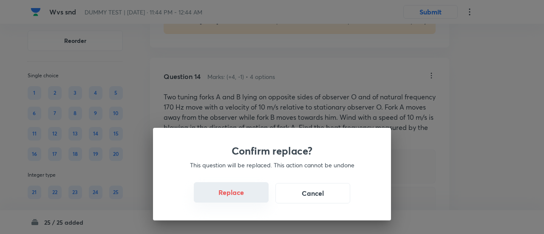
click at [238, 199] on button "Replace" at bounding box center [231, 192] width 75 height 20
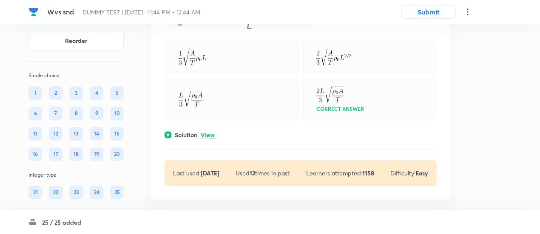
scroll to position [5458, 0]
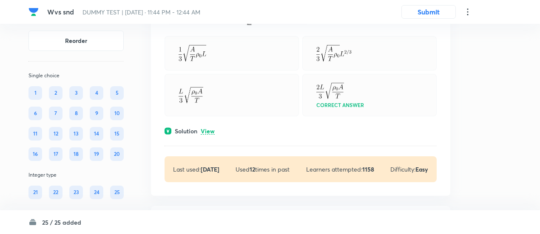
click at [205, 118] on div "Question 15 Marks: (+4, -1) • 4 options A string of length L of variable densit…" at bounding box center [300, 17] width 299 height 357
click at [207, 128] on p "View" at bounding box center [208, 131] width 14 height 6
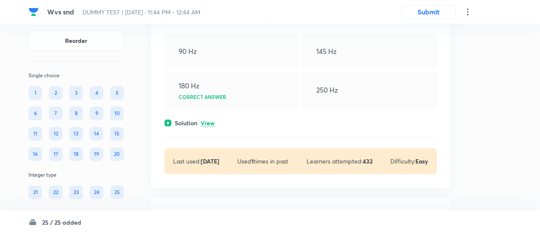
scroll to position [5871, 0]
click at [207, 120] on p "View" at bounding box center [208, 123] width 14 height 6
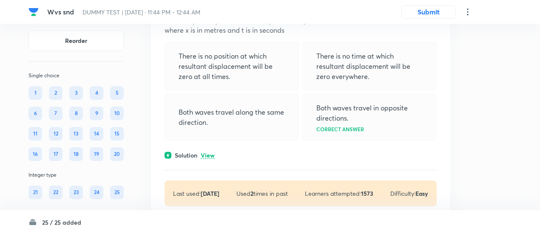
scroll to position [6226, 0]
click at [208, 152] on p "View" at bounding box center [208, 155] width 14 height 6
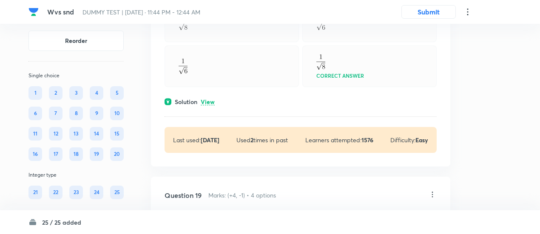
scroll to position [6658, 0]
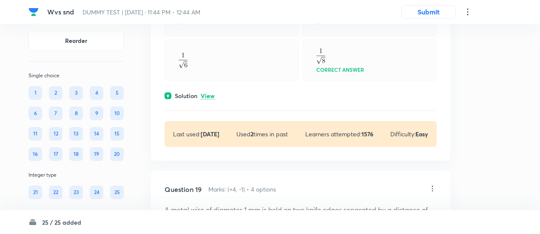
click at [210, 91] on div "Solution View" at bounding box center [301, 95] width 272 height 9
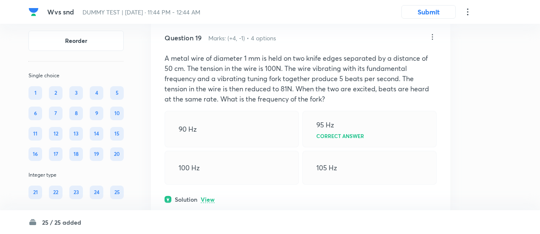
scroll to position [6953, 0]
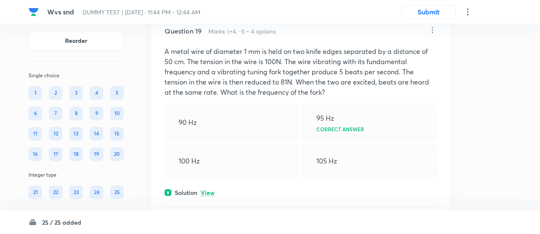
click at [208, 177] on div "Question 19 Marks: (+4, -1) • 4 options A metal wire of diameter 1 mm is held o…" at bounding box center [300, 134] width 299 height 245
click at [208, 190] on p "View" at bounding box center [208, 193] width 14 height 6
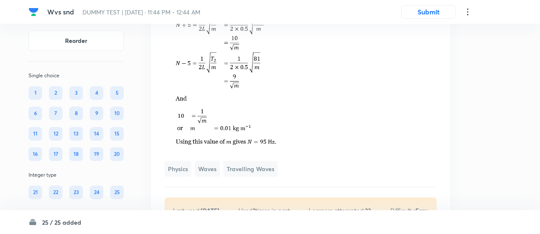
scroll to position [7167, 0]
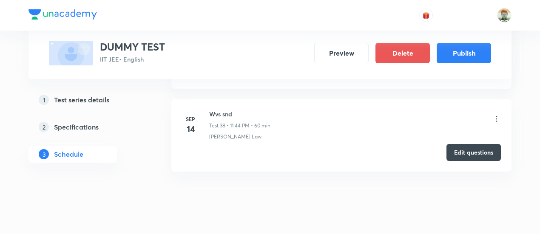
scroll to position [3477, 0]
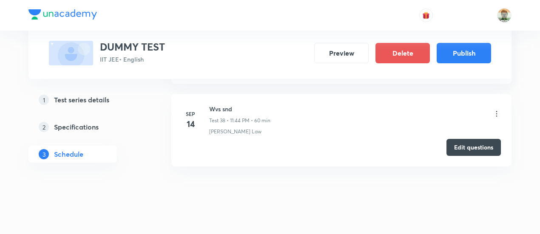
click at [497, 111] on icon at bounding box center [496, 114] width 1 height 6
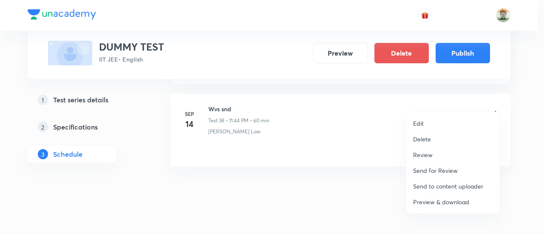
click at [444, 205] on p "Preview & download" at bounding box center [441, 202] width 56 height 9
click at [291, 110] on div at bounding box center [272, 117] width 544 height 234
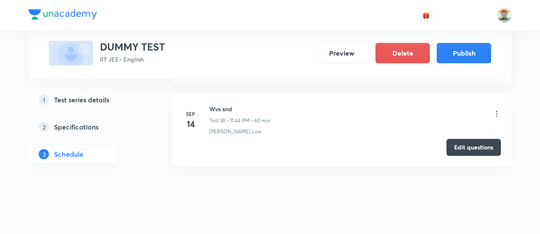
scroll to position [1638, 0]
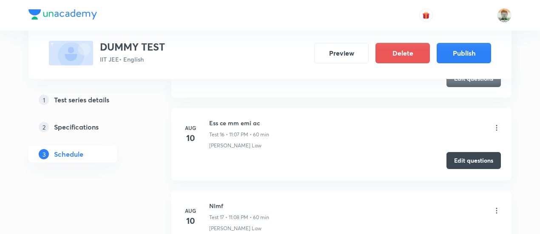
click at [453, 152] on button "Edit questions" at bounding box center [474, 160] width 54 height 17
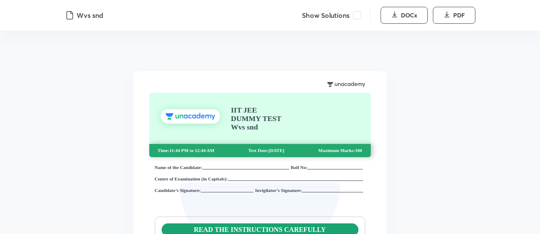
click at [356, 18] on span at bounding box center [357, 15] width 9 height 9
click at [416, 14] on span "DOCx" at bounding box center [409, 15] width 16 height 9
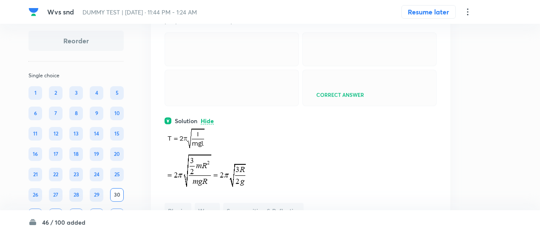
scroll to position [2582, 0]
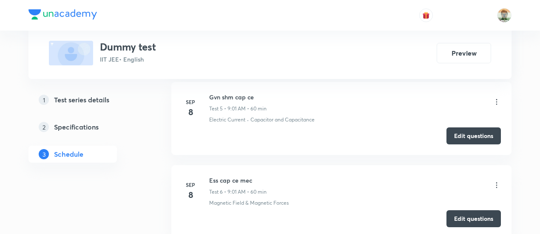
scroll to position [1693, 0]
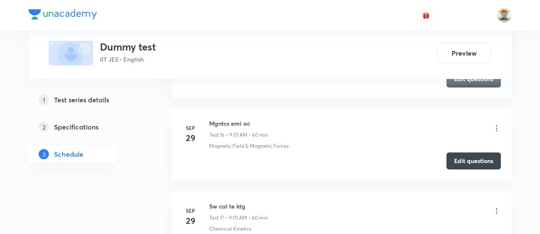
click at [455, 157] on button "Edit questions" at bounding box center [474, 161] width 54 height 17
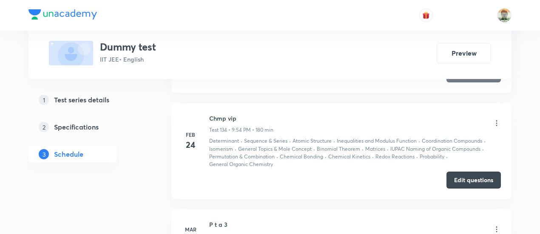
scroll to position [8919, 0]
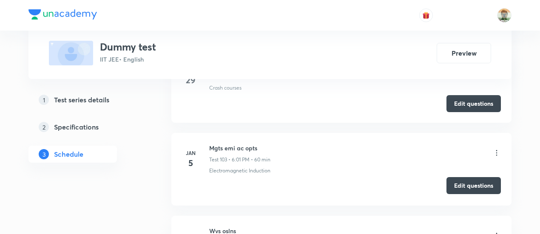
click at [454, 177] on button "Edit questions" at bounding box center [474, 185] width 54 height 17
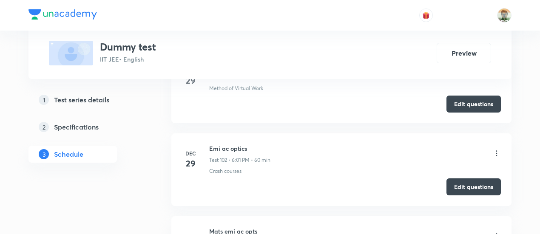
scroll to position [8837, 0]
click at [453, 177] on button "Edit questions" at bounding box center [474, 185] width 54 height 17
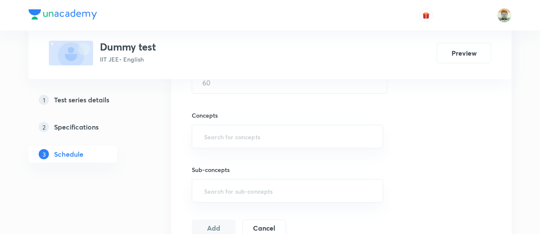
scroll to position [0, 0]
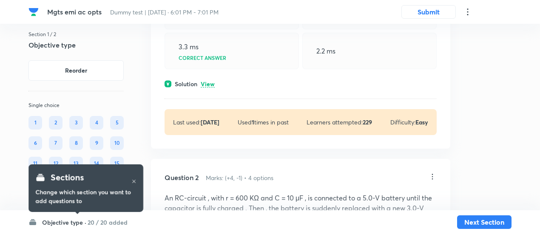
scroll to position [148, 0]
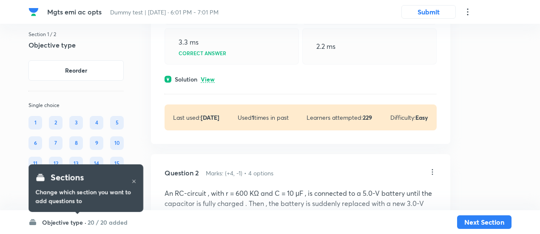
click at [211, 83] on p "View" at bounding box center [208, 80] width 14 height 6
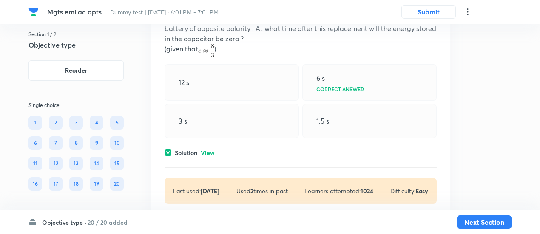
scroll to position [402, 0]
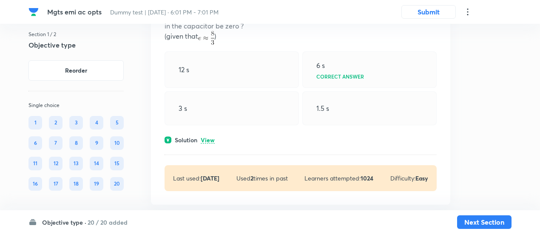
click at [213, 145] on div "Solution View" at bounding box center [301, 140] width 272 height 9
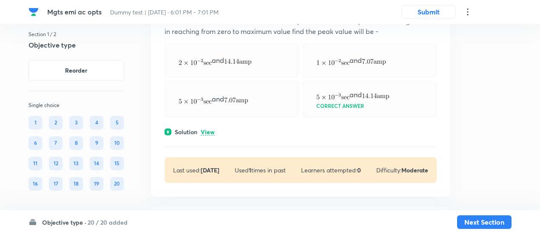
click at [211, 136] on p "View" at bounding box center [208, 132] width 14 height 6
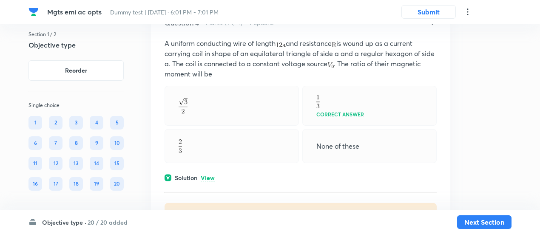
scroll to position [930, 0]
click at [208, 180] on p "View" at bounding box center [208, 177] width 14 height 6
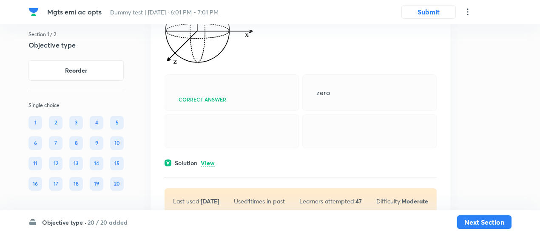
scroll to position [1381, 0]
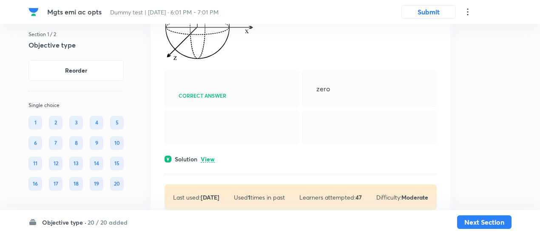
click at [208, 163] on p "View" at bounding box center [208, 160] width 14 height 6
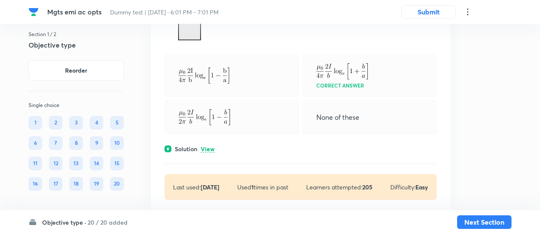
scroll to position [2025, 0]
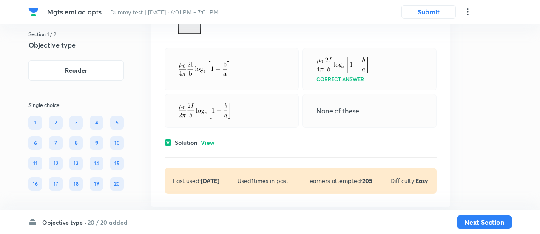
click at [208, 146] on p "View" at bounding box center [208, 143] width 14 height 6
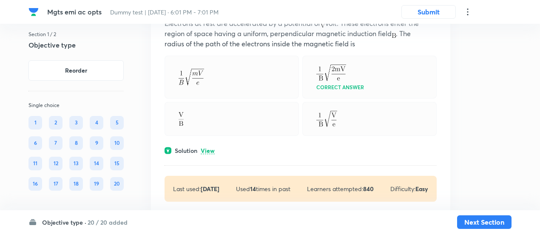
click at [208, 155] on div "Solution View" at bounding box center [301, 150] width 272 height 9
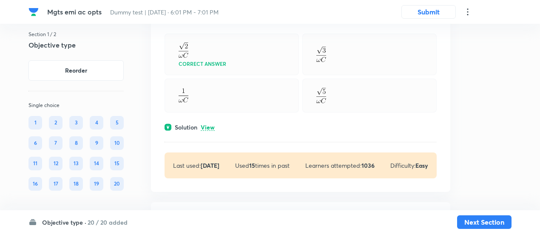
scroll to position [2997, 0]
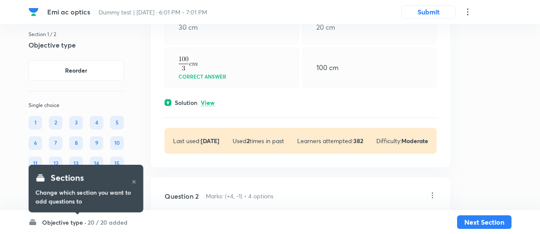
scroll to position [129, 0]
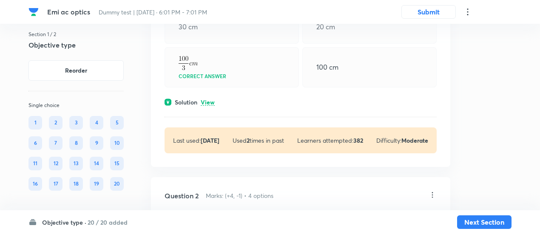
click at [117, 221] on h6 "20 / 20 added" at bounding box center [108, 222] width 40 height 9
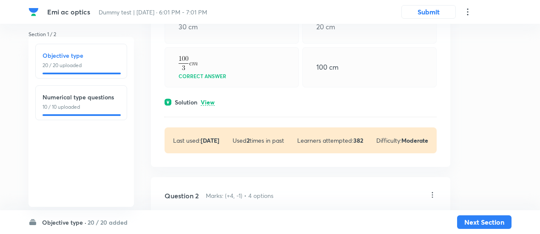
click at [90, 72] on div "Objective type 20 / 20 uploaded" at bounding box center [81, 61] width 92 height 35
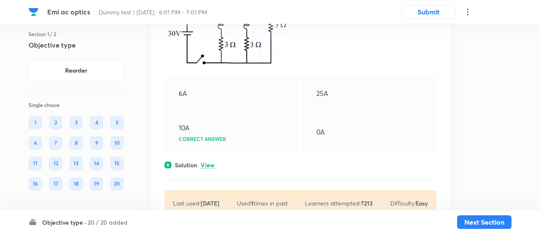
scroll to position [3170, 0]
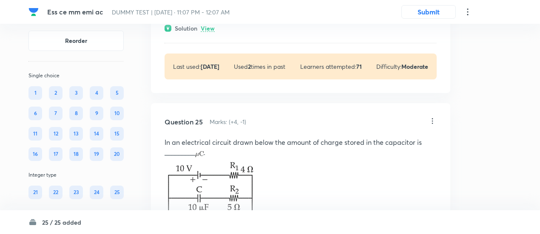
scroll to position [6885, 0]
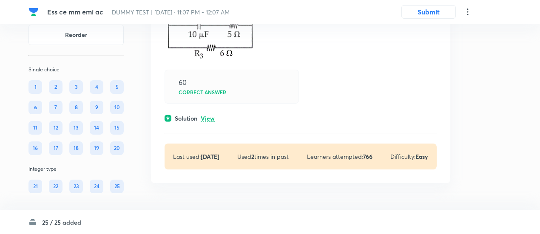
click at [211, 120] on p "View" at bounding box center [208, 119] width 14 height 6
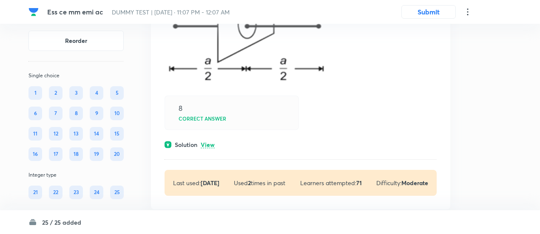
scroll to position [6553, 0]
click at [208, 149] on p "View" at bounding box center [208, 146] width 14 height 6
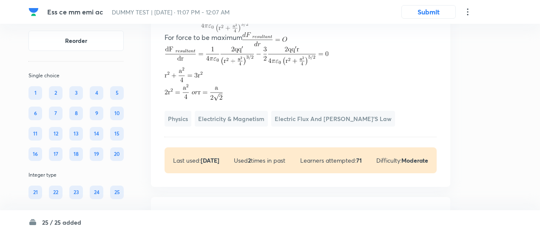
scroll to position [6729, 0]
